Goal: Task Accomplishment & Management: Manage account settings

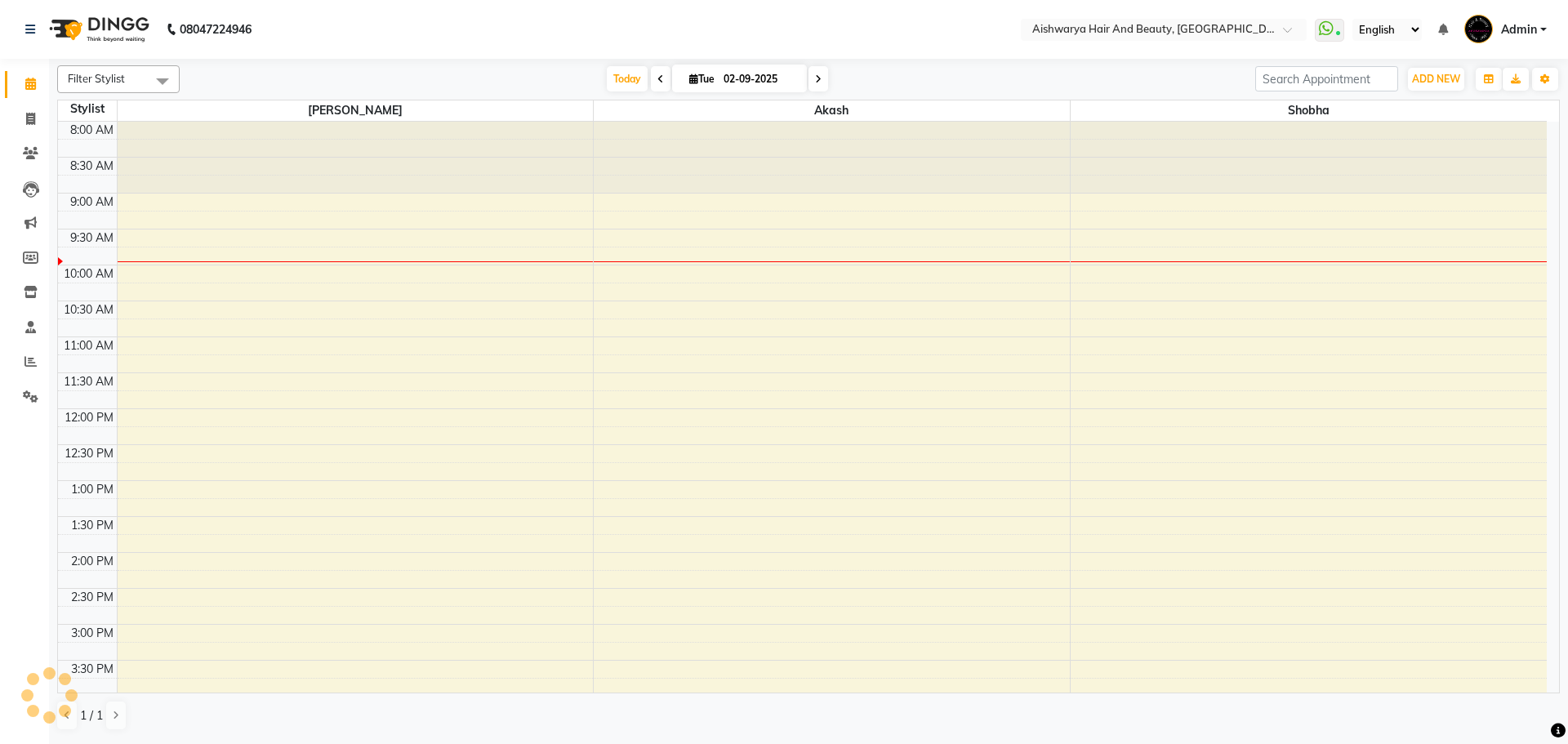
scroll to position [82, 0]
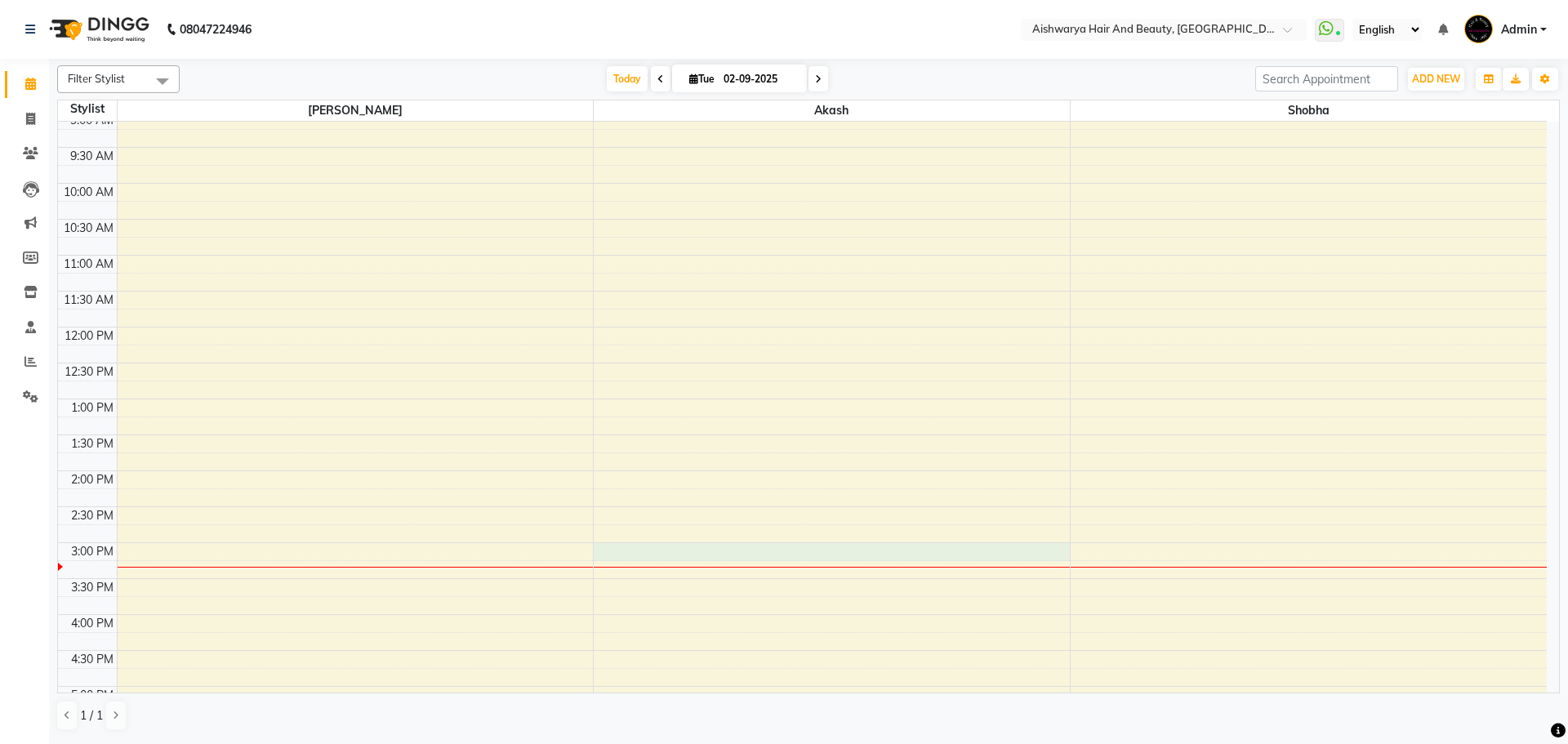
click at [610, 548] on div "8:00 AM 8:30 AM 9:00 AM 9:30 AM 10:00 AM 10:30 AM 11:00 AM 11:30 AM 12:00 PM 12…" at bounding box center [802, 507] width 1489 height 934
select select "19059"
select select "tentative"
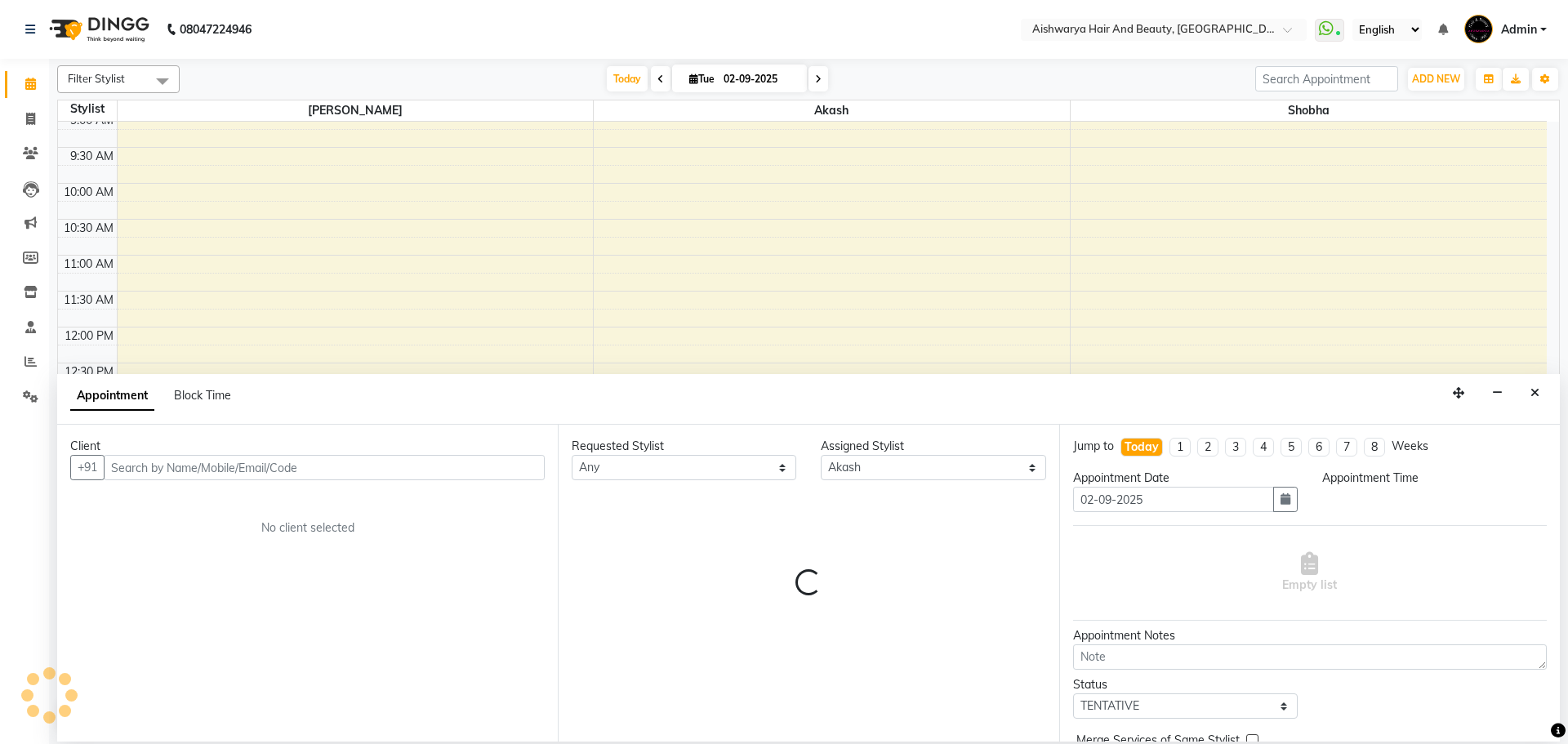
select select "900"
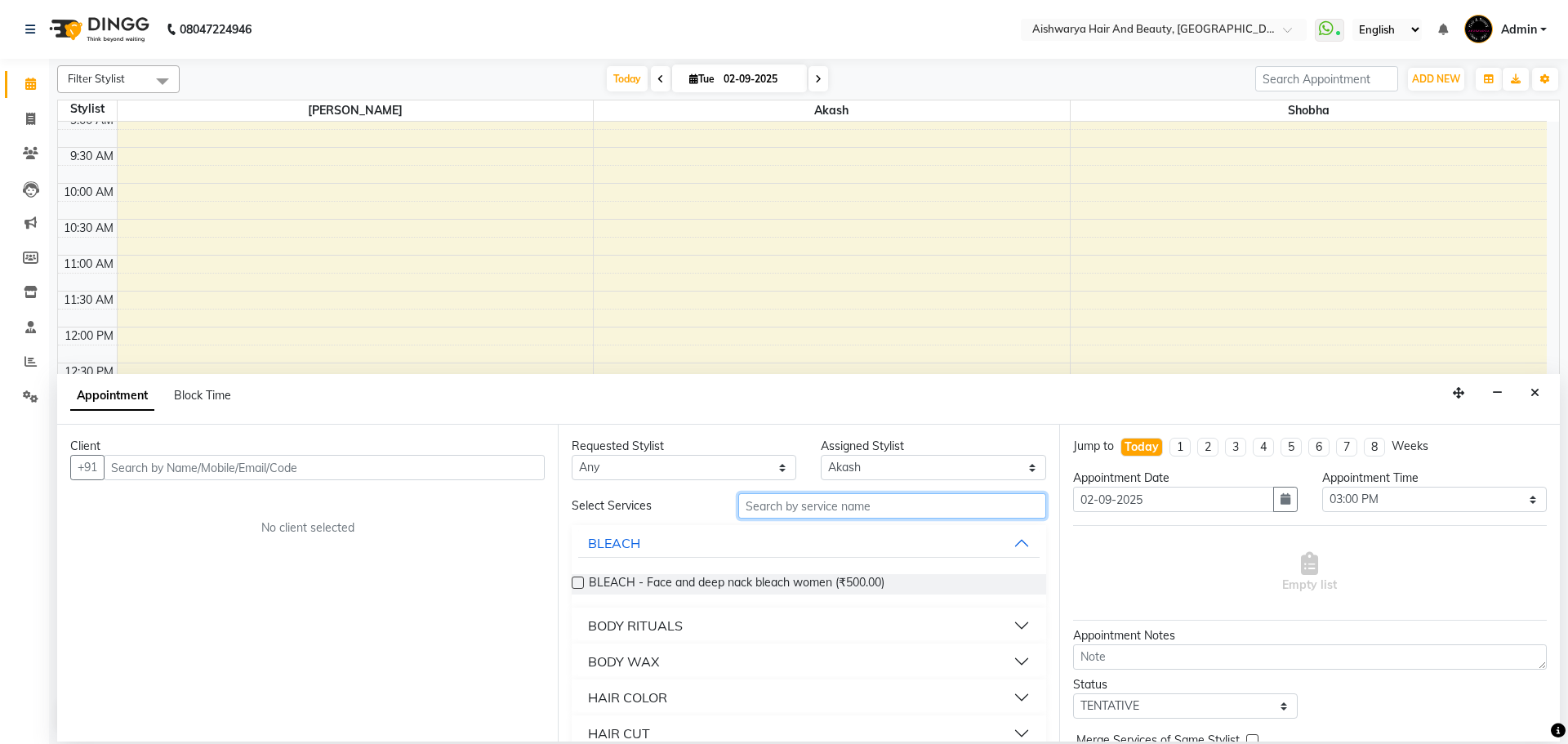
click at [851, 511] on input "text" at bounding box center [892, 506] width 308 height 25
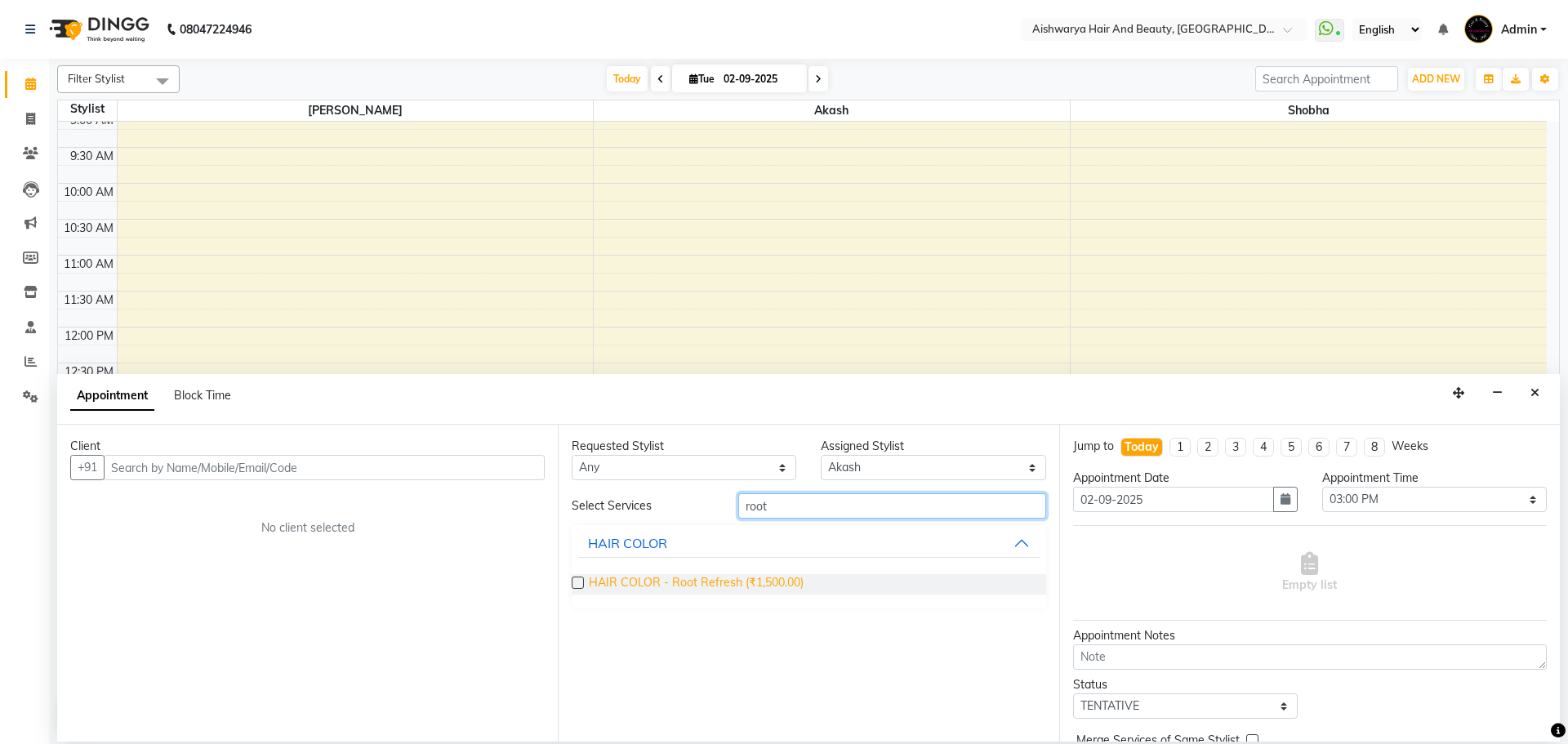
type input "root"
click at [721, 587] on span "HAIR COLOR - Root Refresh (₹1,500.00)" at bounding box center [696, 584] width 214 height 20
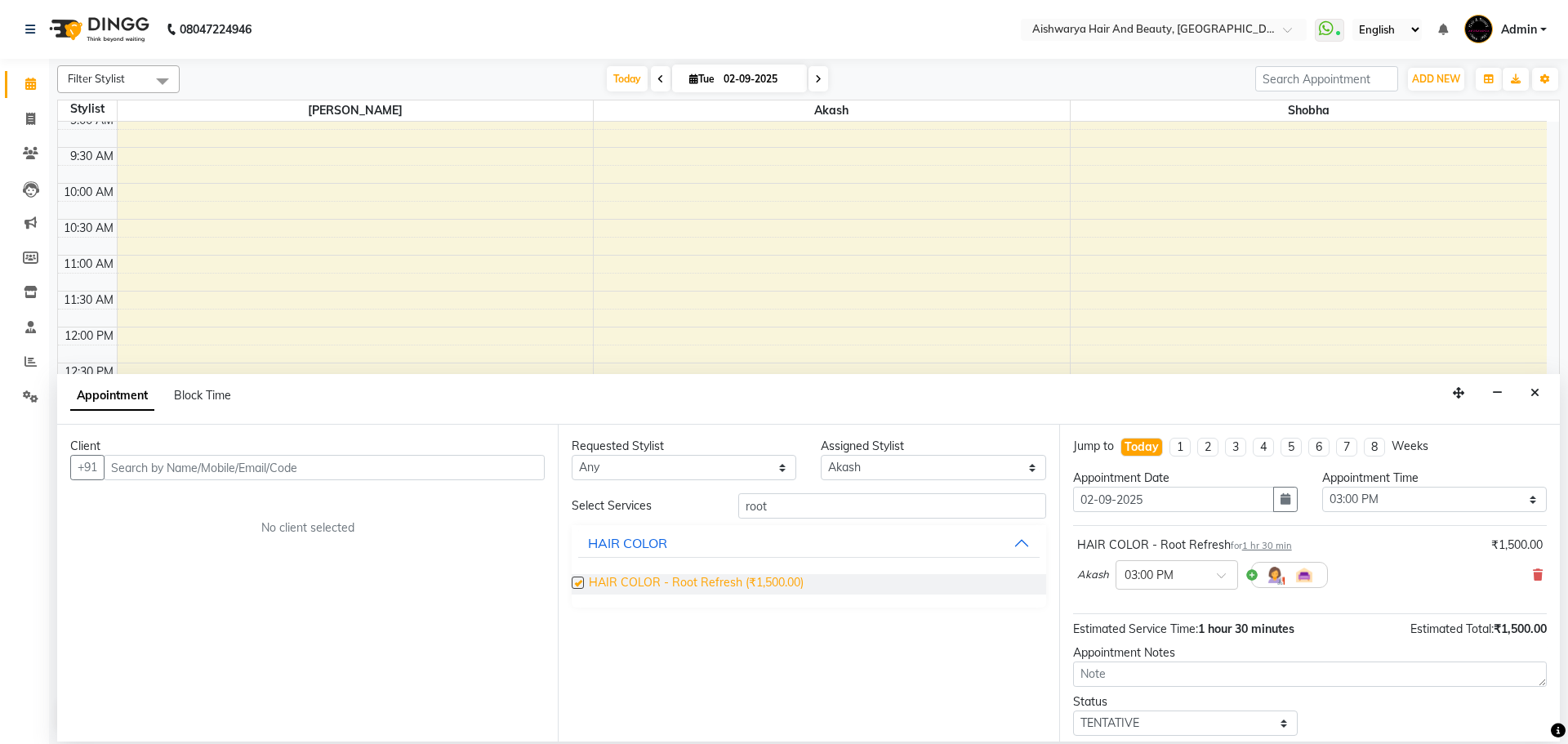
checkbox input "false"
click at [428, 479] on input "text" at bounding box center [324, 467] width 441 height 25
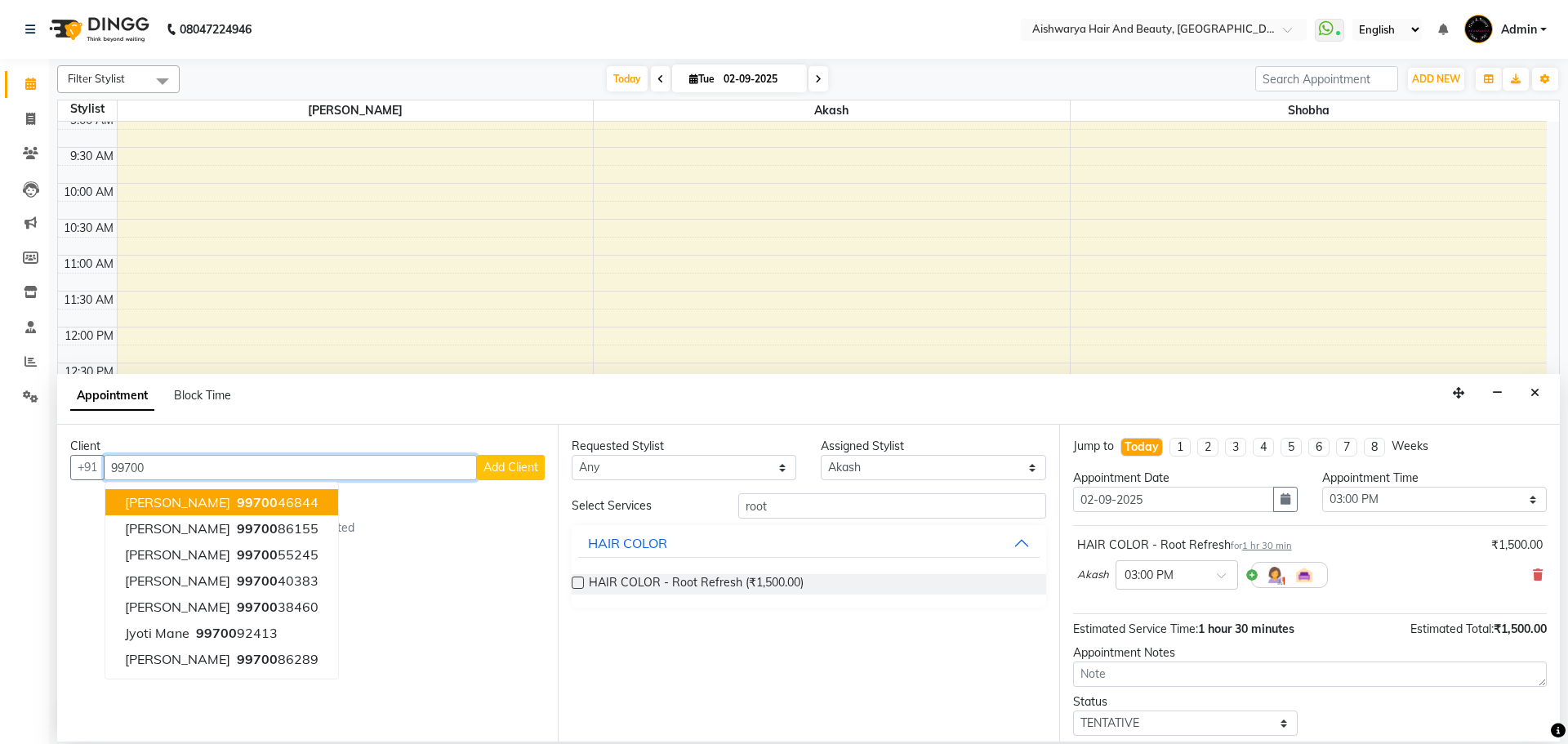
click at [280, 505] on ngb-highlight "99700 46844" at bounding box center [276, 503] width 85 height 16
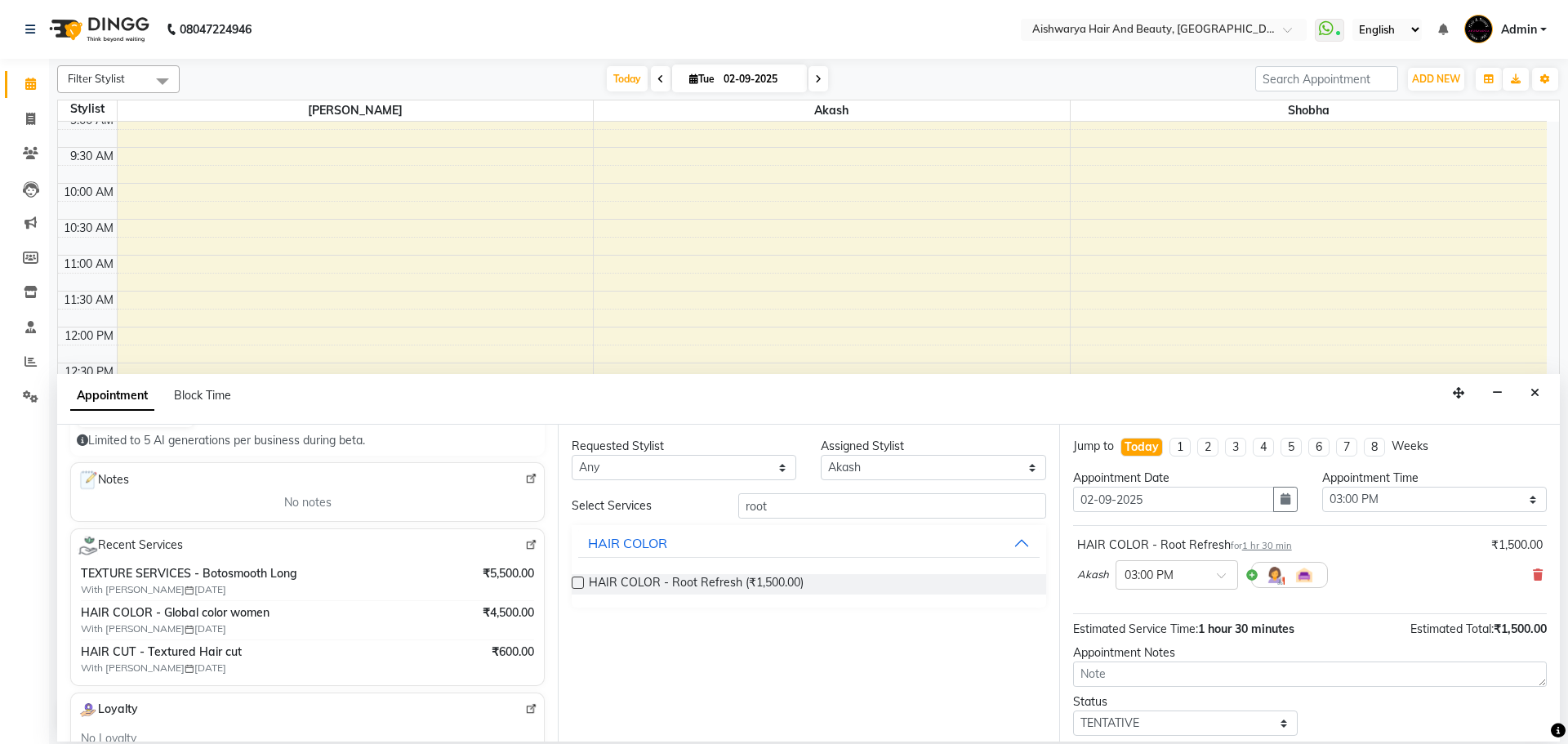
scroll to position [245, 0]
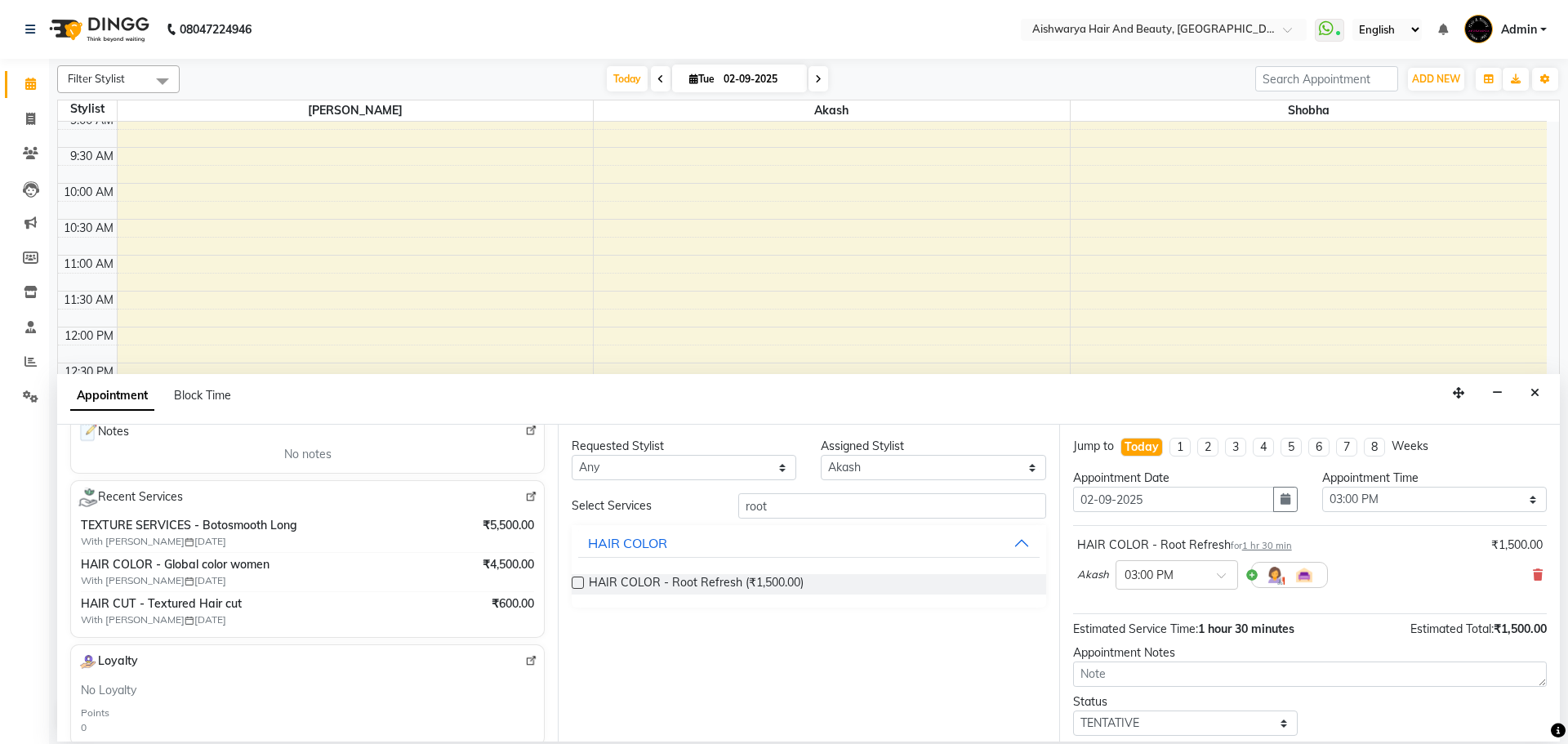
type input "9970046844"
click at [525, 503] on img at bounding box center [531, 497] width 12 height 12
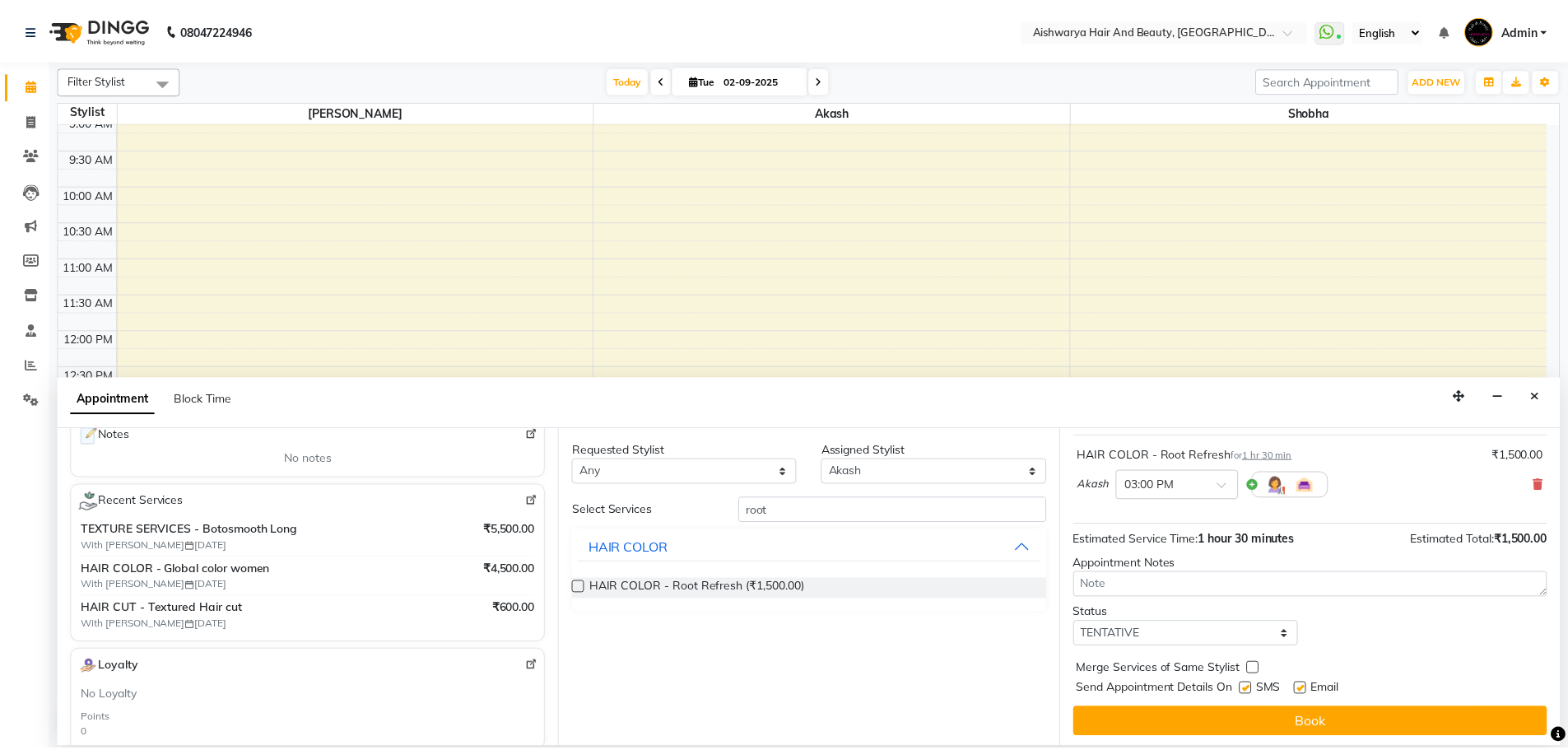
scroll to position [98, 0]
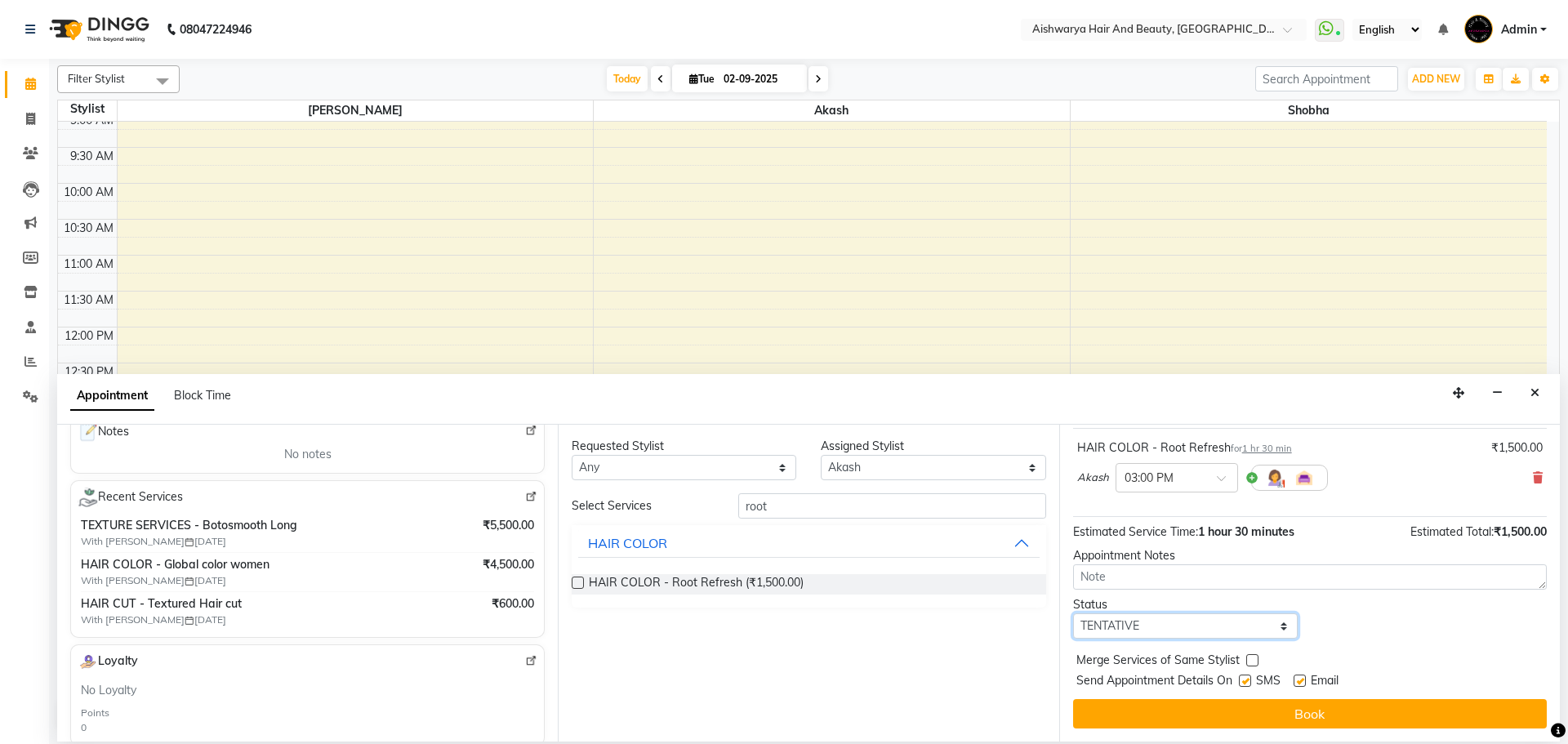
click at [1167, 615] on select "Select TENTATIVE CONFIRM CHECK-IN UPCOMING" at bounding box center [1185, 626] width 224 height 25
select select "check-in"
click at [1073, 614] on select "Select TENTATIVE CONFIRM CHECK-IN UPCOMING" at bounding box center [1185, 626] width 224 height 25
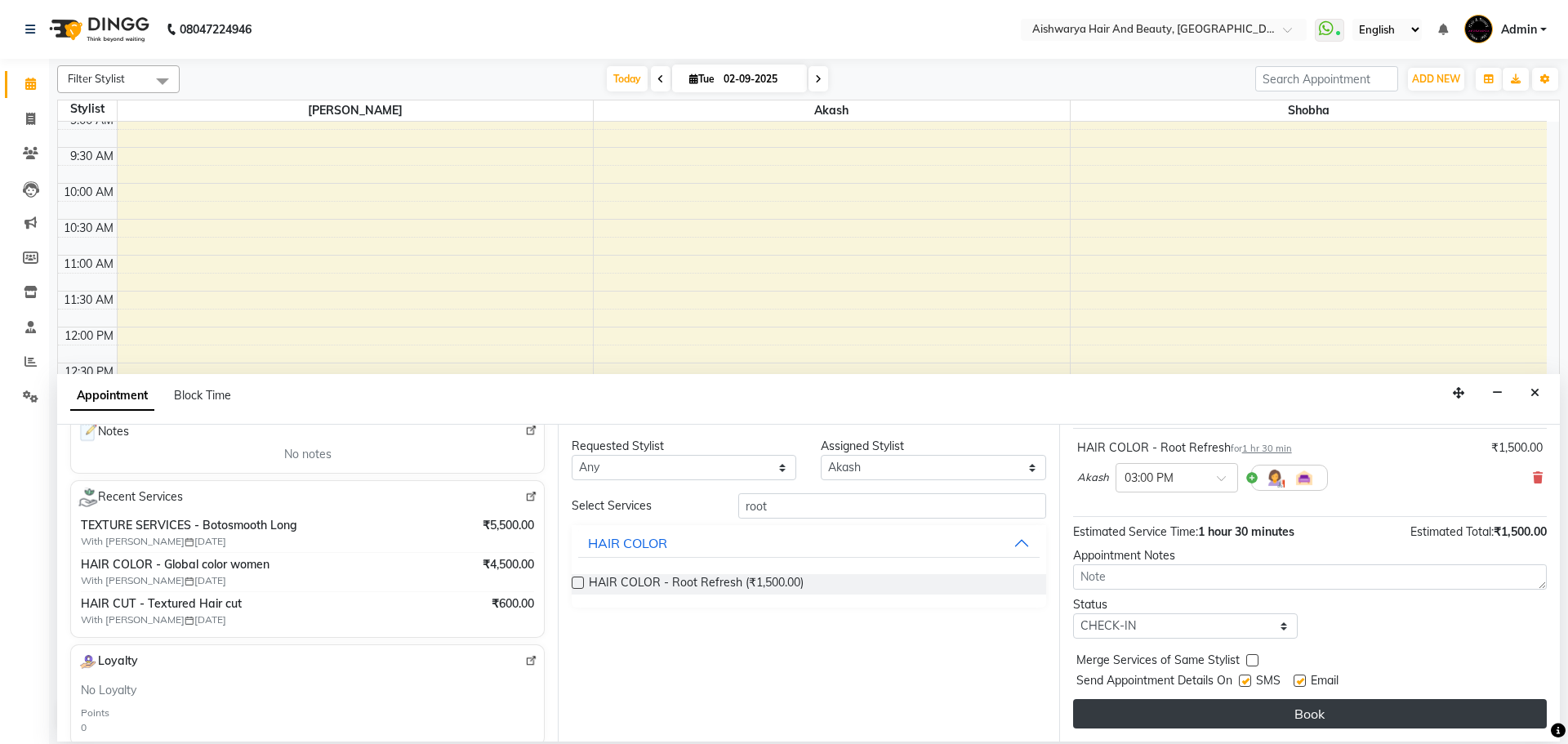
click at [1174, 708] on button "Book" at bounding box center [1309, 714] width 474 height 29
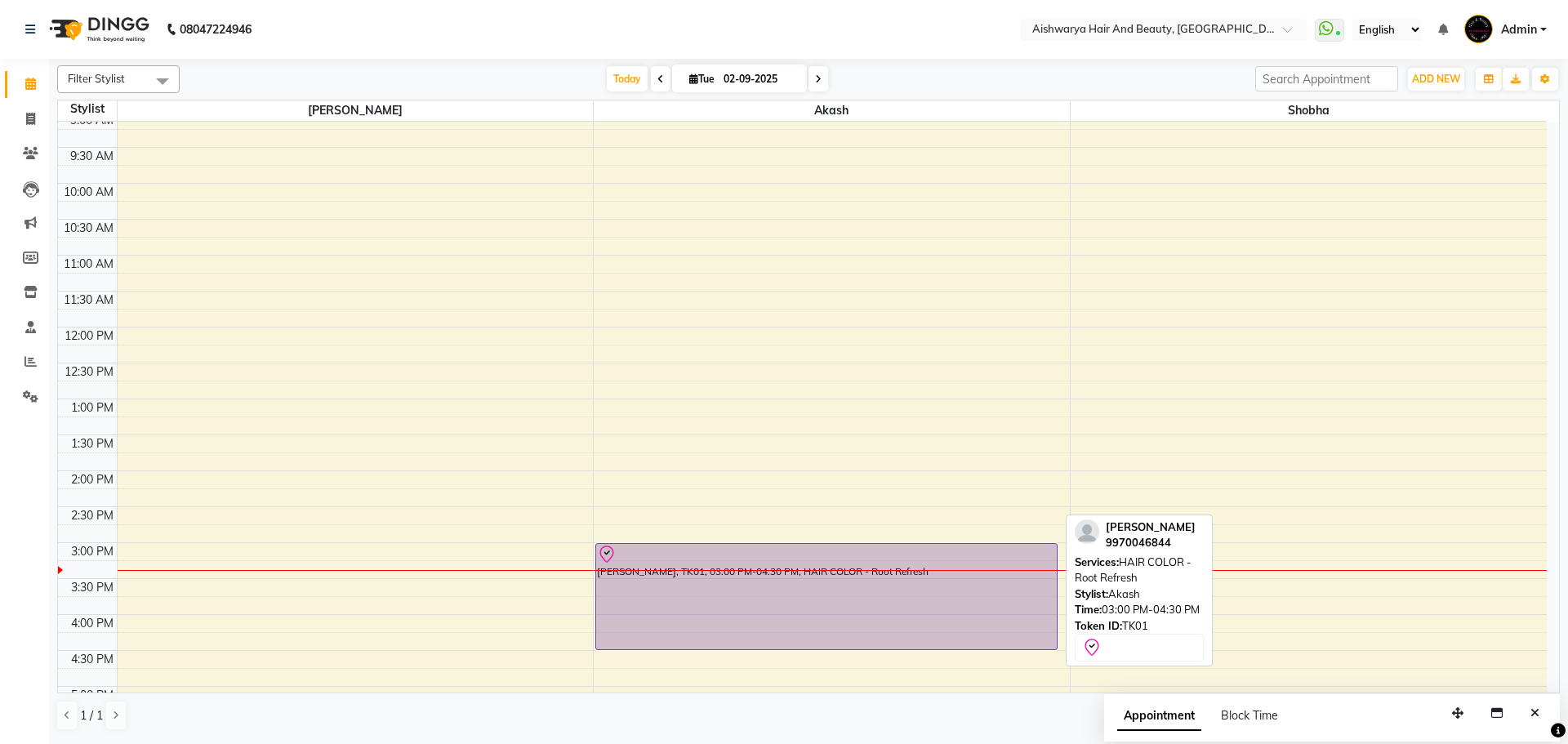
click at [849, 567] on div "[PERSON_NAME], TK01, 03:00 PM-04:30 PM, HAIR COLOR - Root Refresh" at bounding box center [827, 597] width 461 height 106
select select "8"
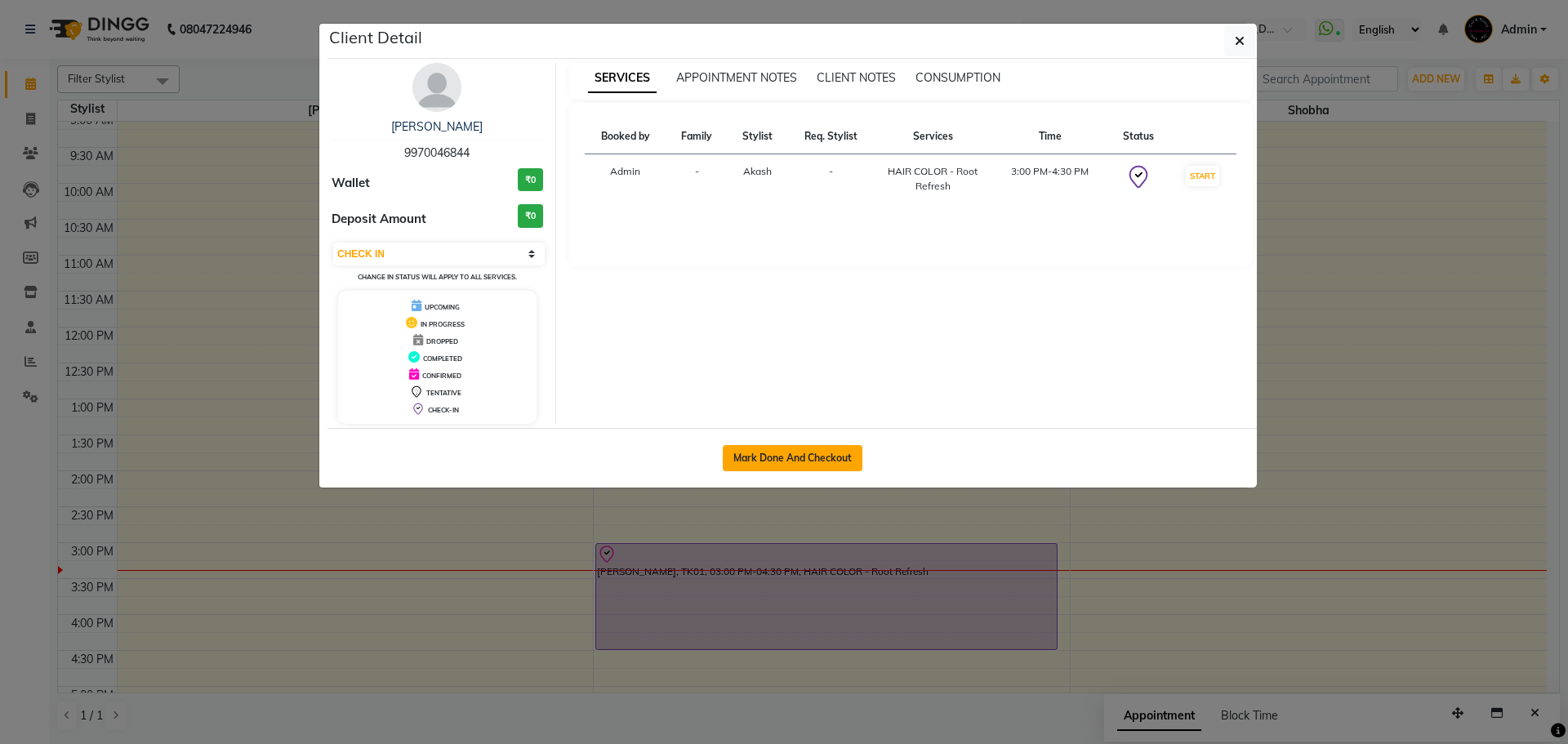
click at [800, 447] on button "Mark Done And Checkout" at bounding box center [792, 458] width 140 height 26
select select "3876"
select select "service"
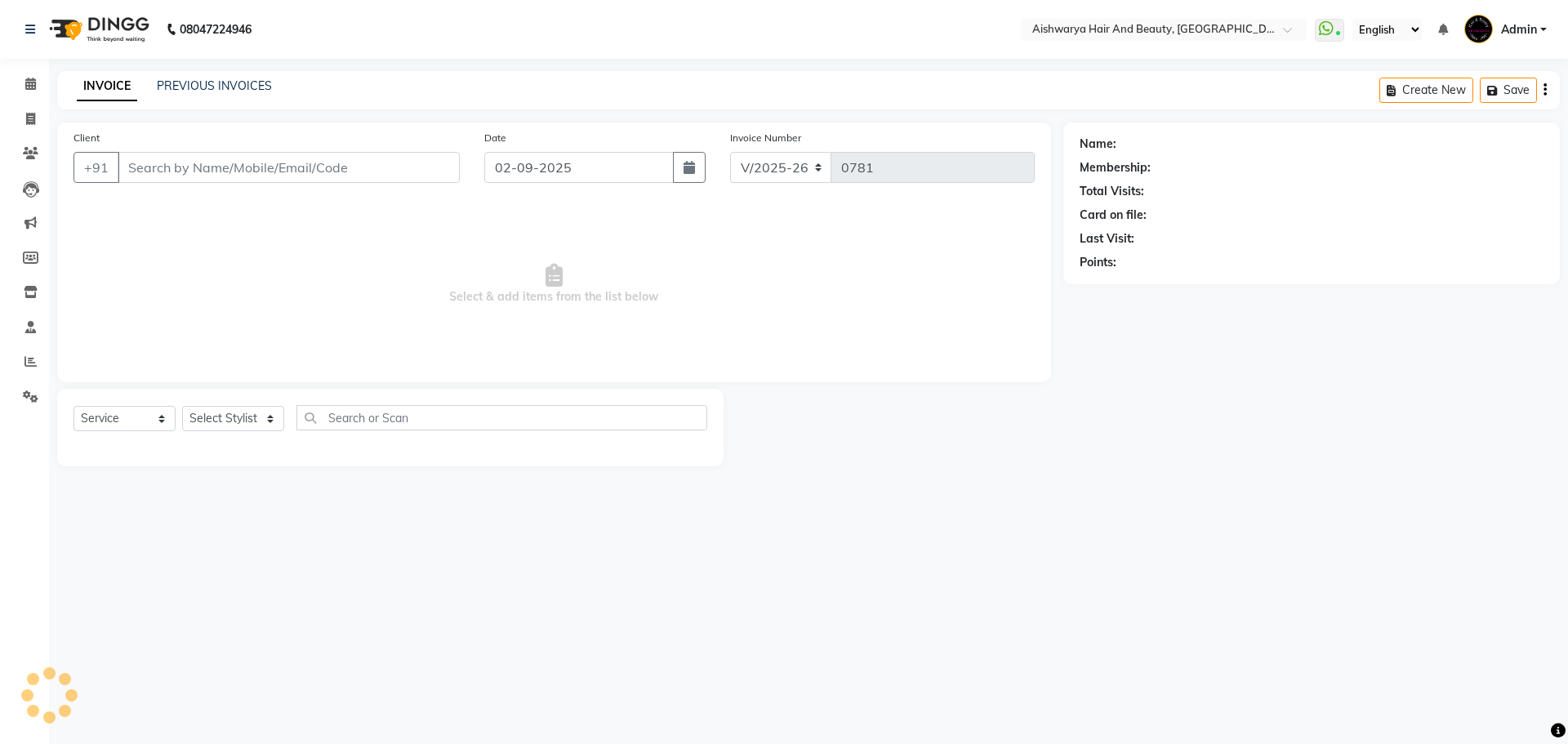
type input "9970046844"
select select "19059"
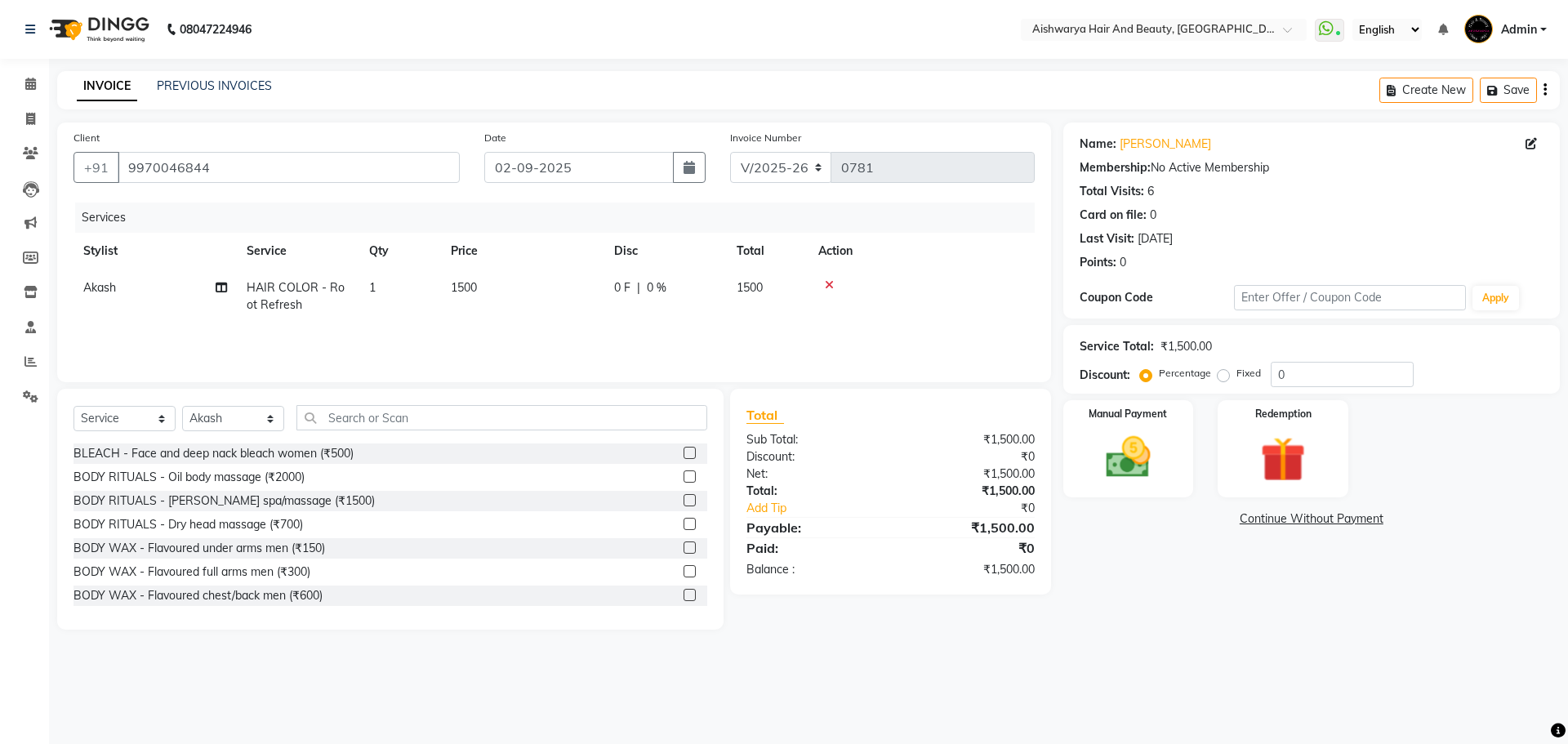
click at [453, 284] on span "1500" at bounding box center [464, 287] width 26 height 15
click at [550, 295] on input "1500" at bounding box center [600, 291] width 144 height 25
type input "1800"
click at [600, 329] on div "Services Stylist Service Qty Price Disc Total Action Akash kasturi Shobha HAIR …" at bounding box center [554, 285] width 962 height 164
click at [1165, 454] on img at bounding box center [1128, 458] width 76 height 54
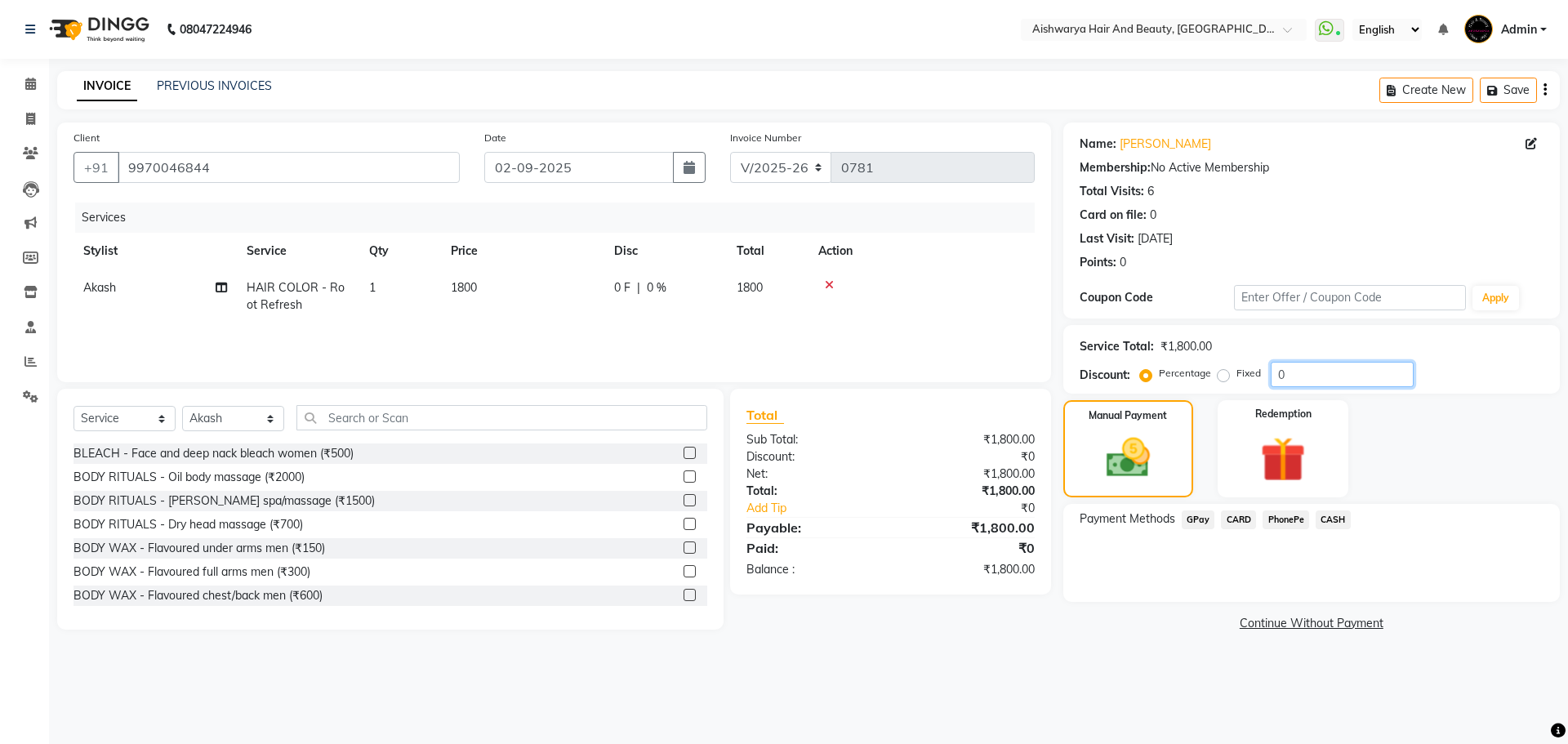
click at [1303, 374] on input "0" at bounding box center [1342, 374] width 143 height 25
type input "1"
click at [1280, 521] on span "PhonePe" at bounding box center [1286, 520] width 47 height 19
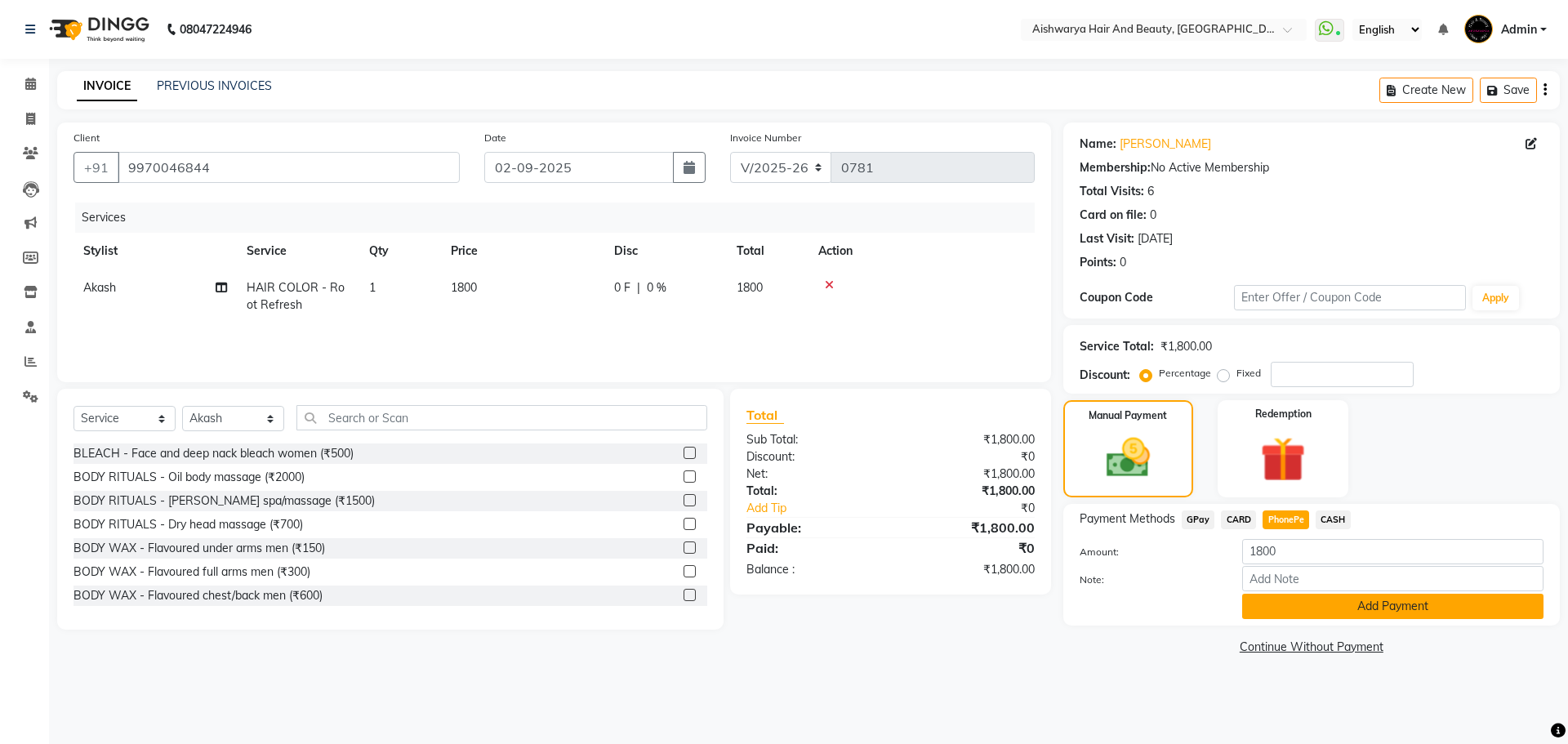
click at [1289, 601] on button "Add Payment" at bounding box center [1393, 606] width 301 height 25
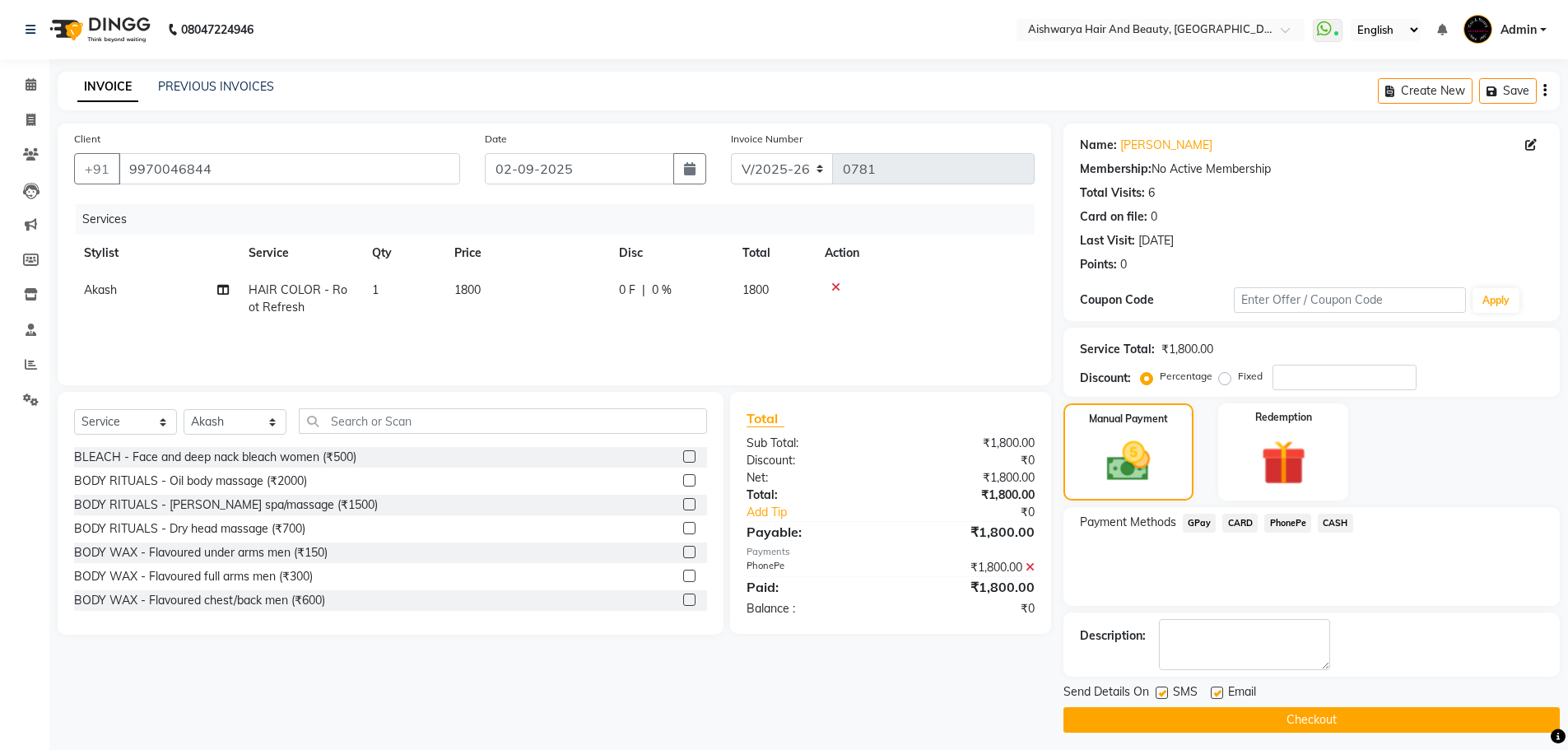
scroll to position [7, 0]
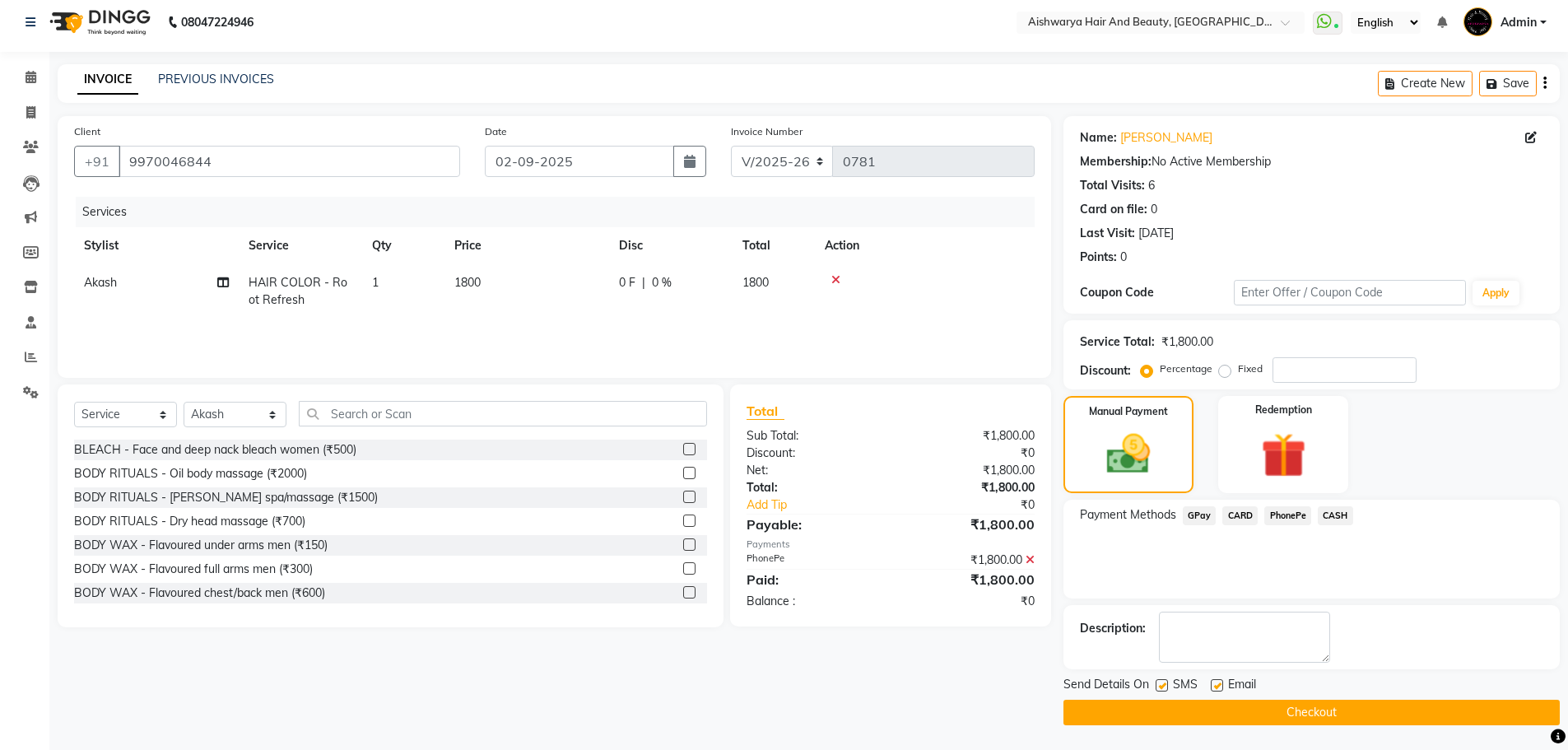
click at [1233, 711] on button "Checkout" at bounding box center [1311, 712] width 497 height 26
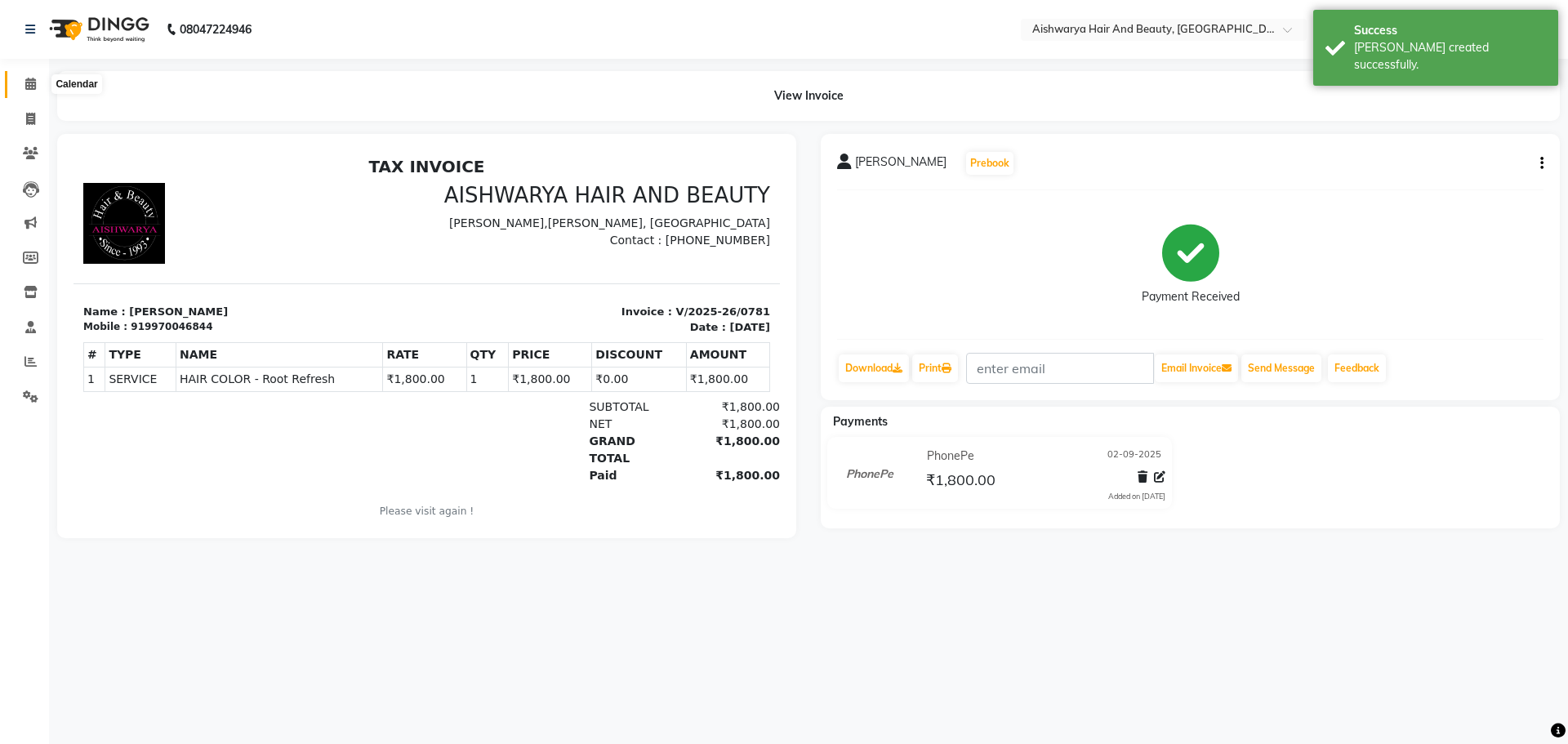
click at [29, 87] on icon at bounding box center [30, 83] width 11 height 12
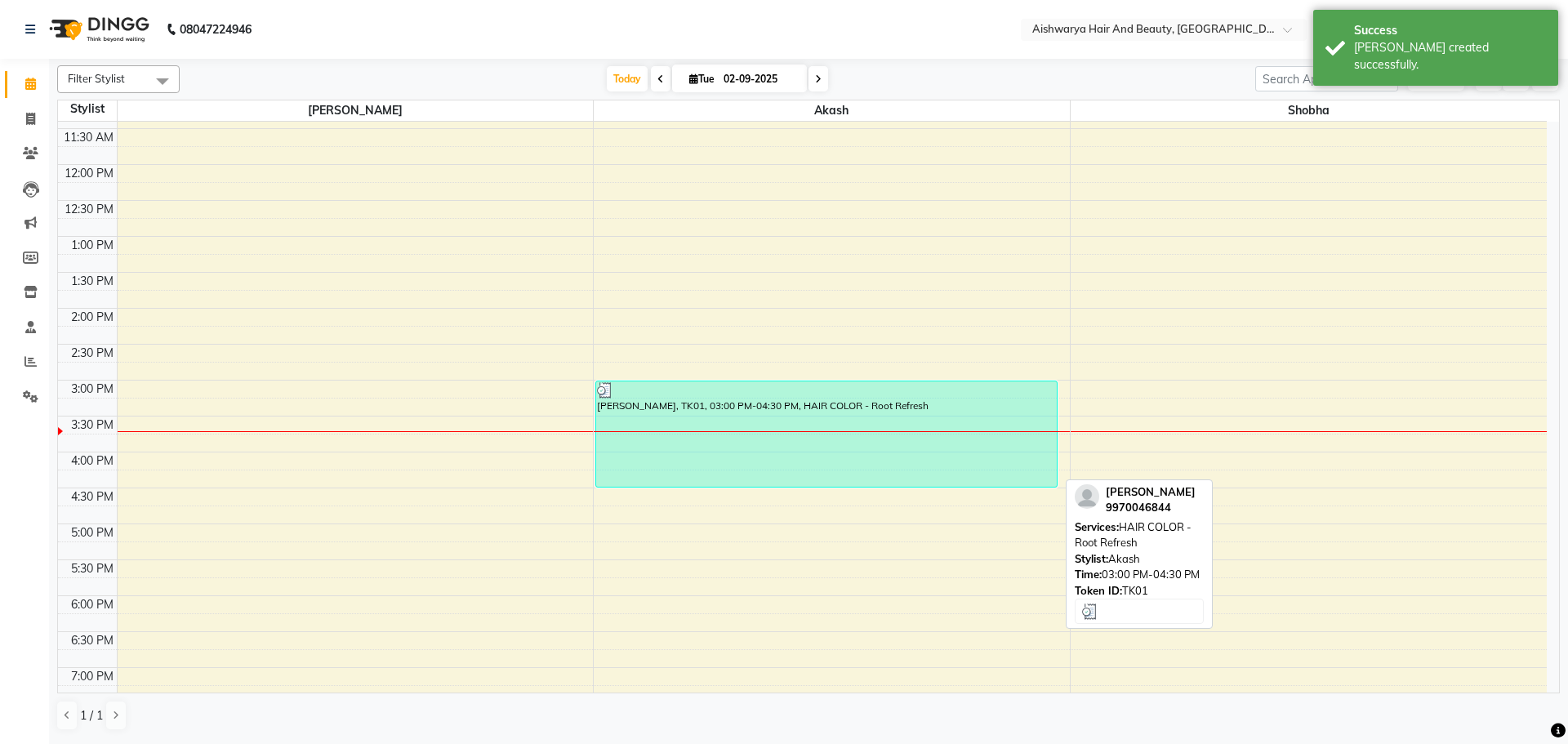
scroll to position [245, 0]
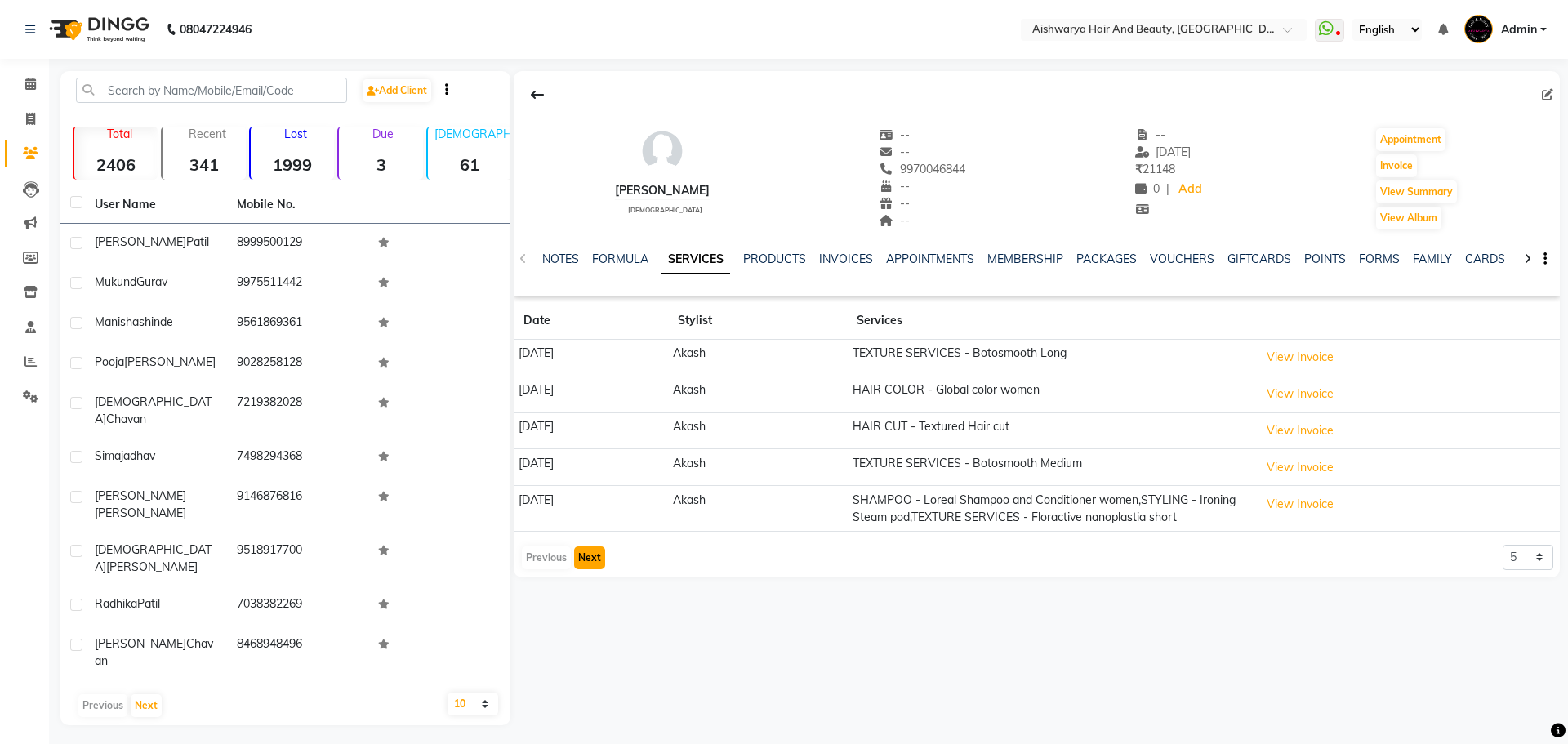
click at [588, 570] on button "Next" at bounding box center [590, 558] width 31 height 23
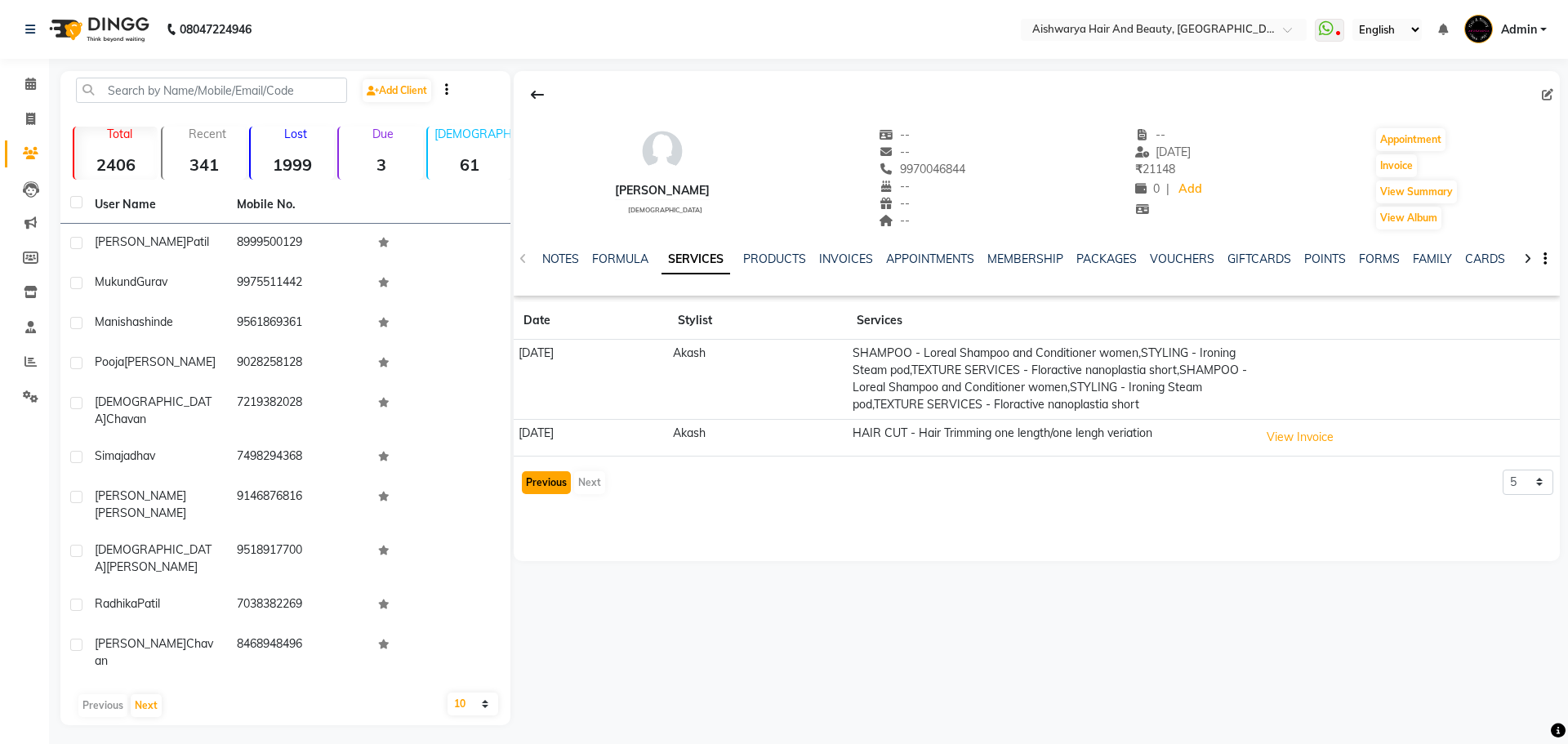
click at [547, 491] on button "Previous" at bounding box center [547, 483] width 49 height 23
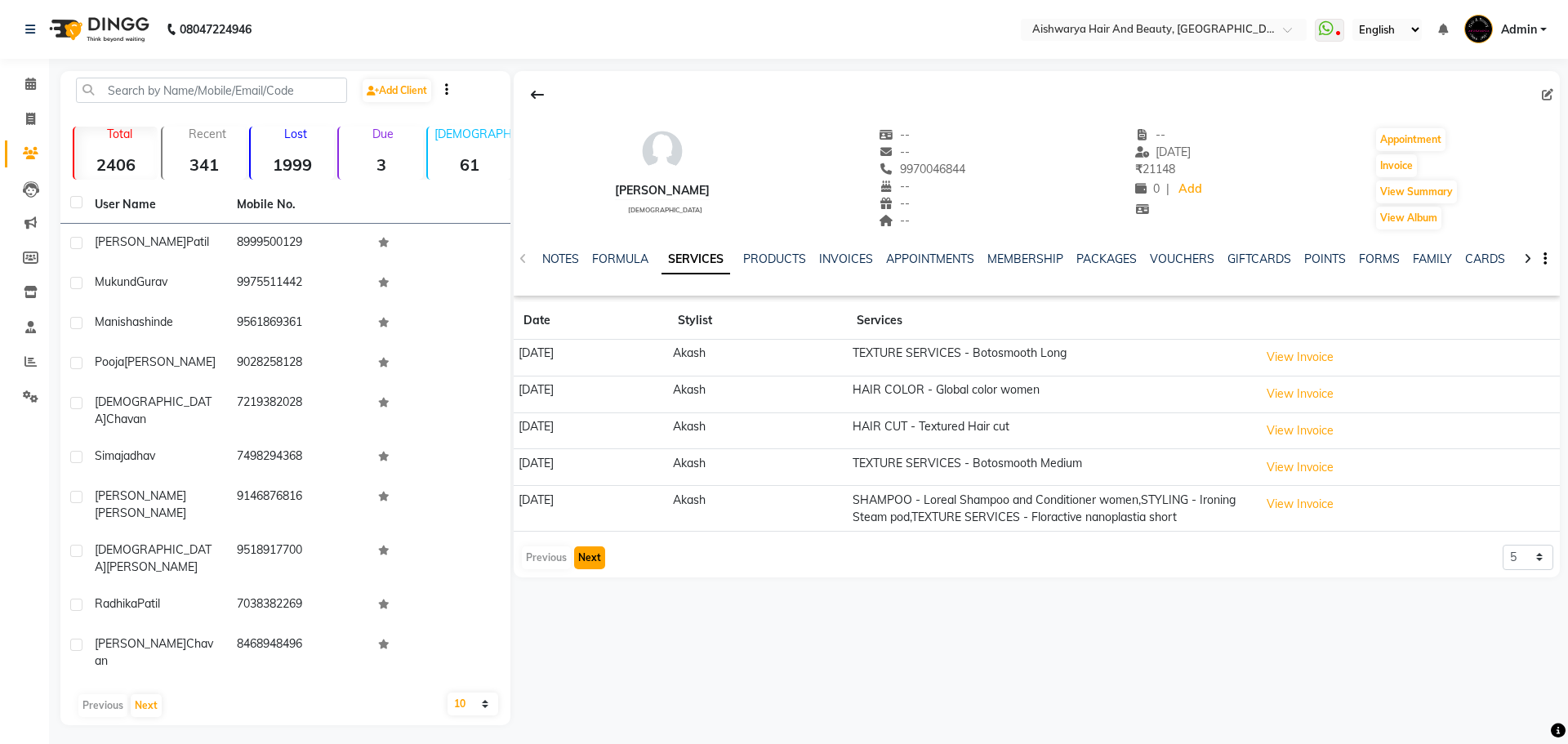
click at [596, 570] on button "Next" at bounding box center [590, 558] width 31 height 23
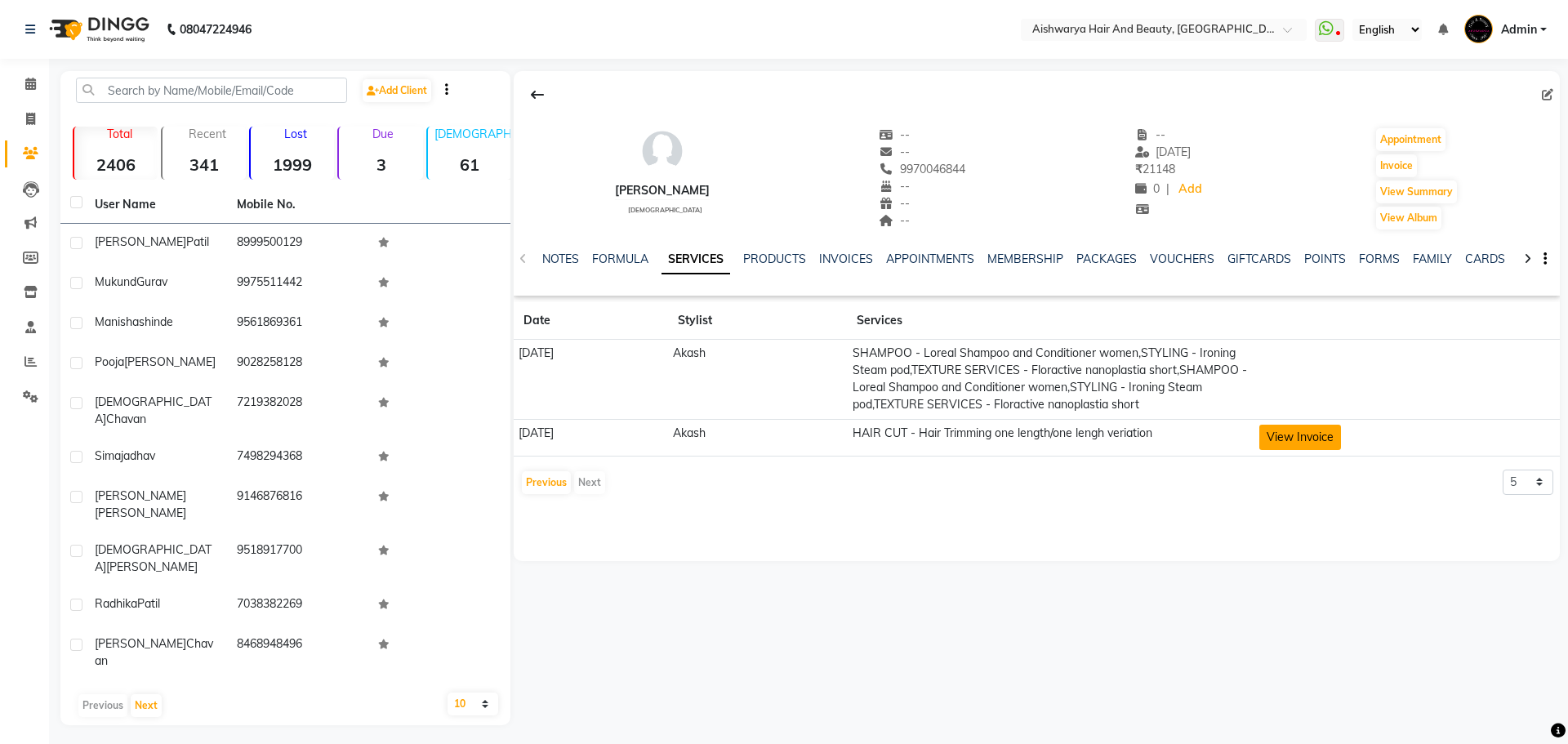
click at [1329, 450] on button "View Invoice" at bounding box center [1300, 437] width 82 height 25
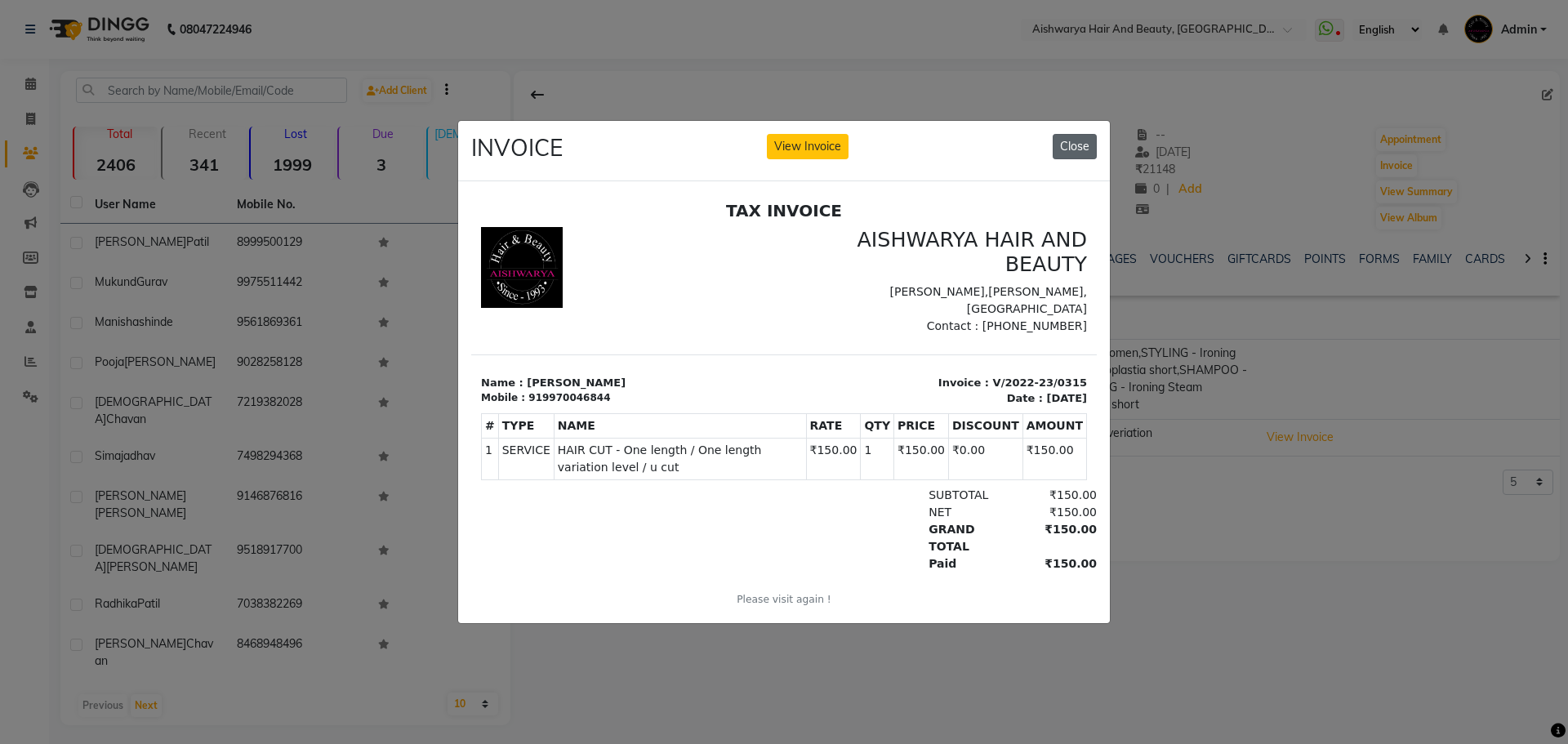
click at [1084, 148] on button "Close" at bounding box center [1075, 147] width 44 height 25
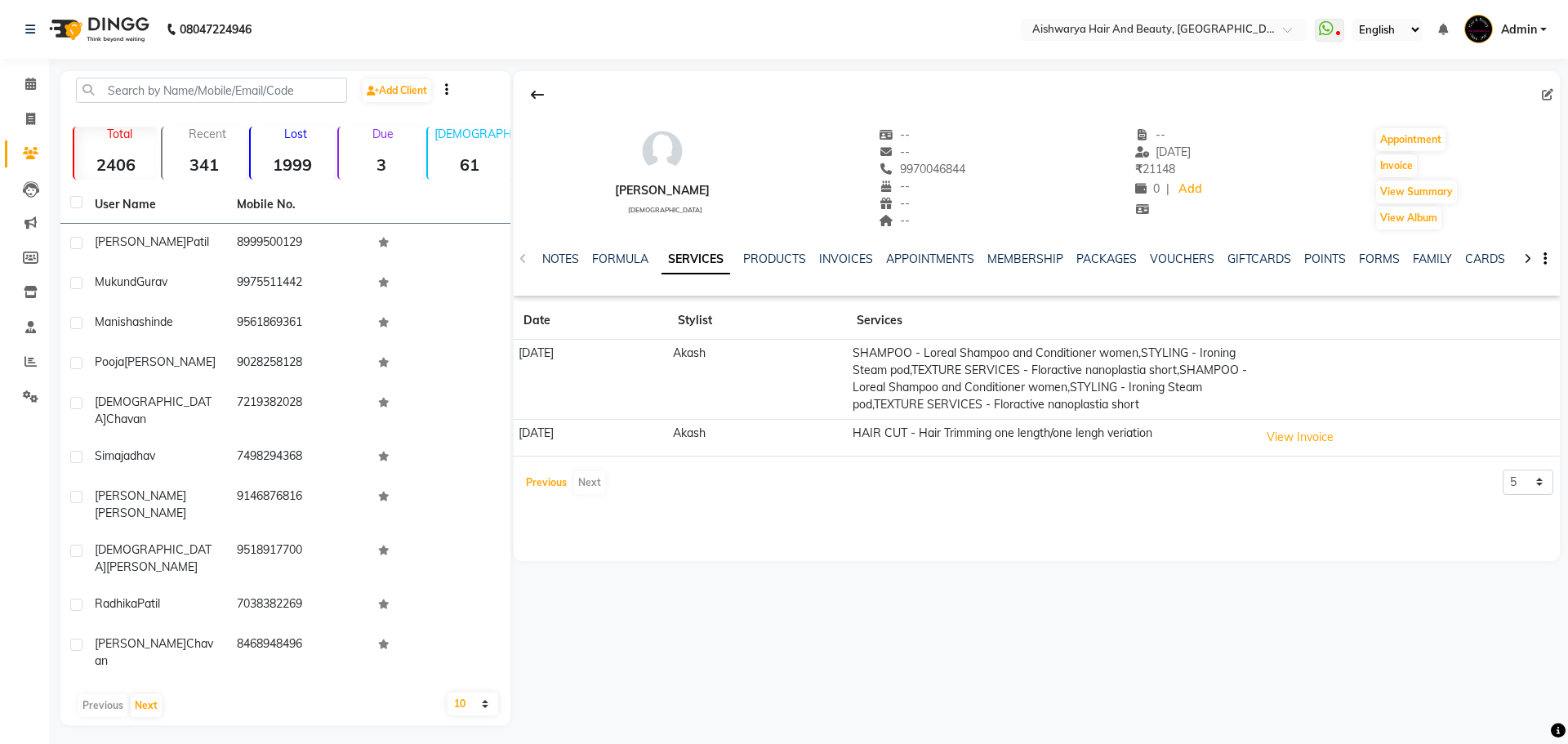
click at [547, 494] on button "Previous" at bounding box center [547, 483] width 49 height 23
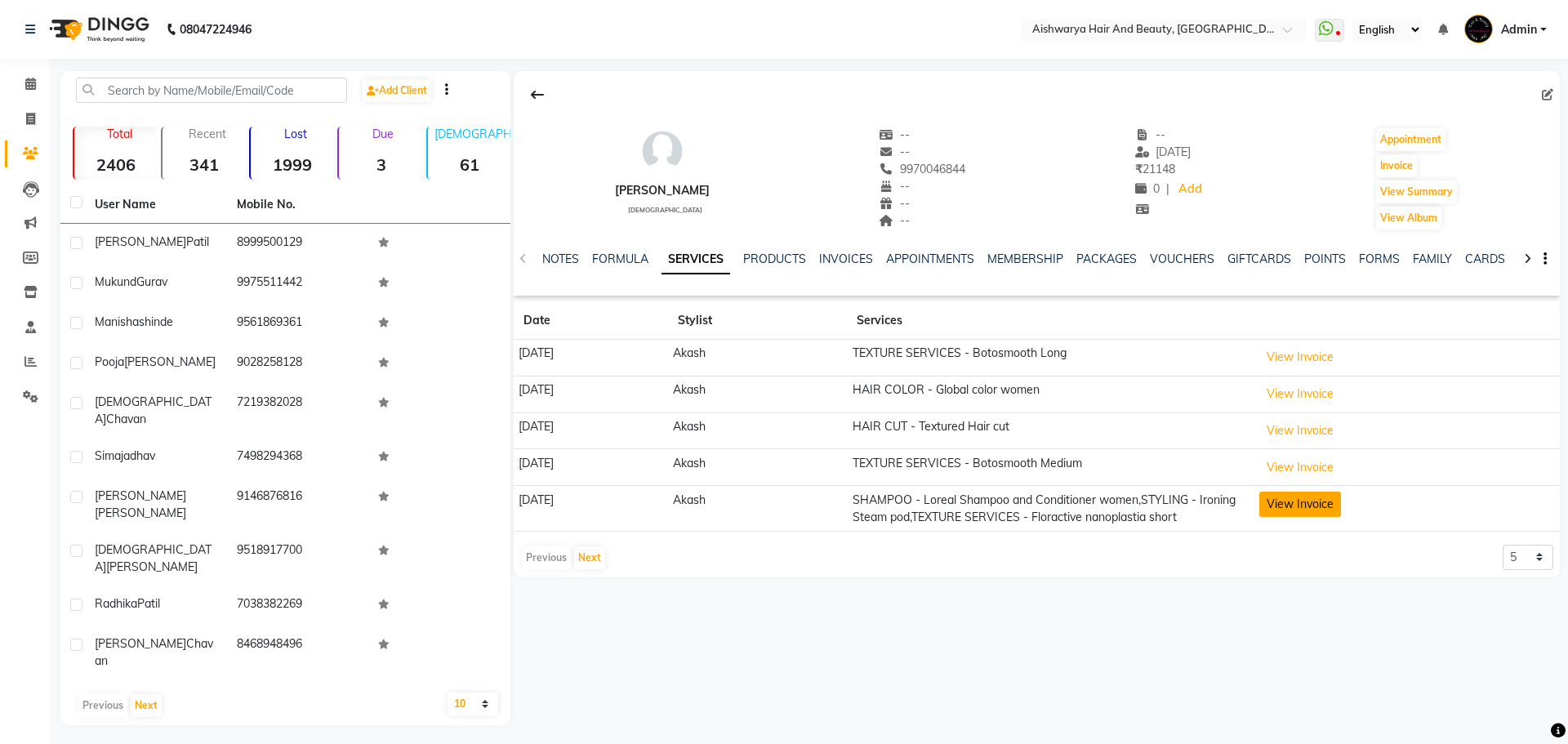
click at [1340, 505] on button "View Invoice" at bounding box center [1300, 504] width 82 height 25
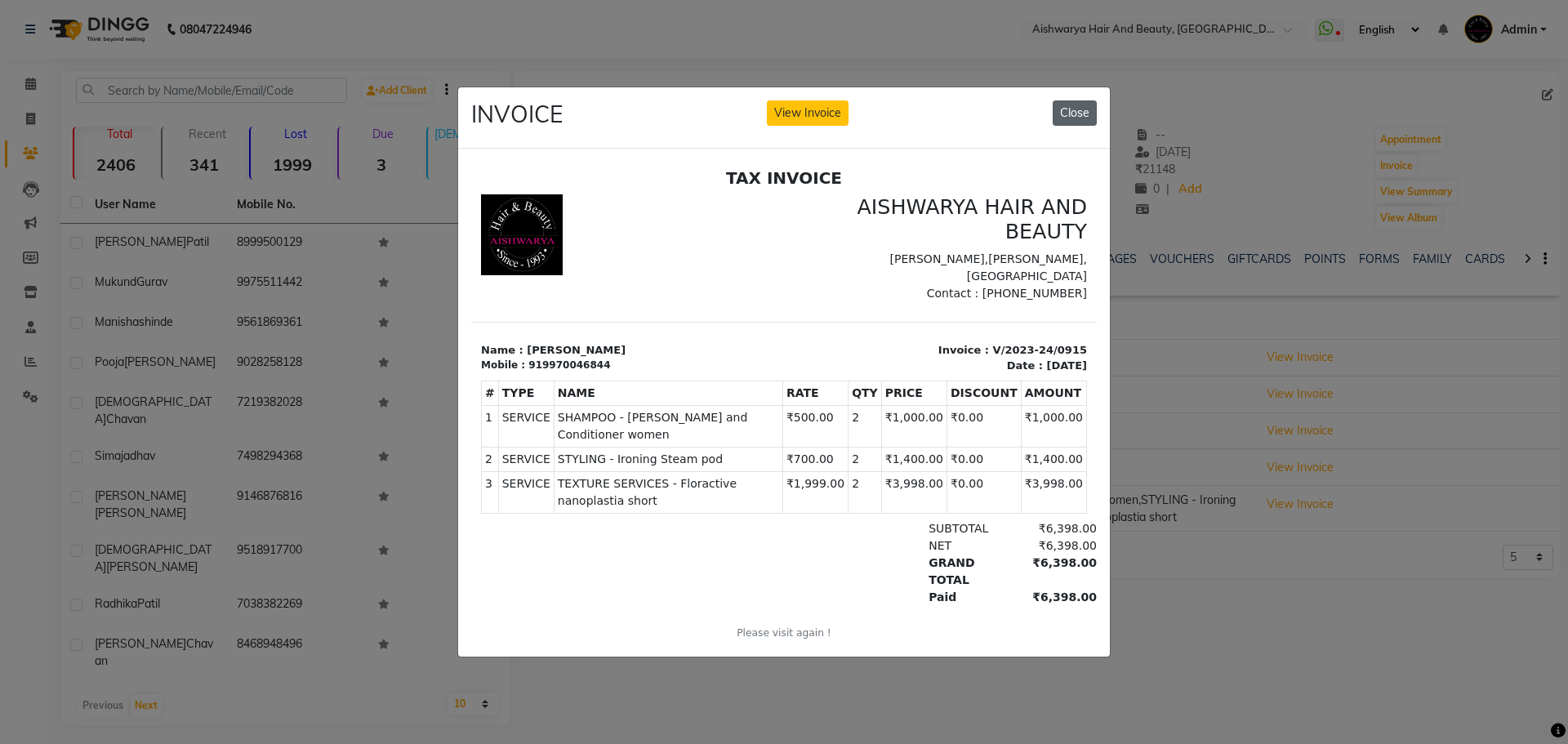
click at [1062, 115] on button "Close" at bounding box center [1075, 113] width 44 height 25
